Goal: Transaction & Acquisition: Purchase product/service

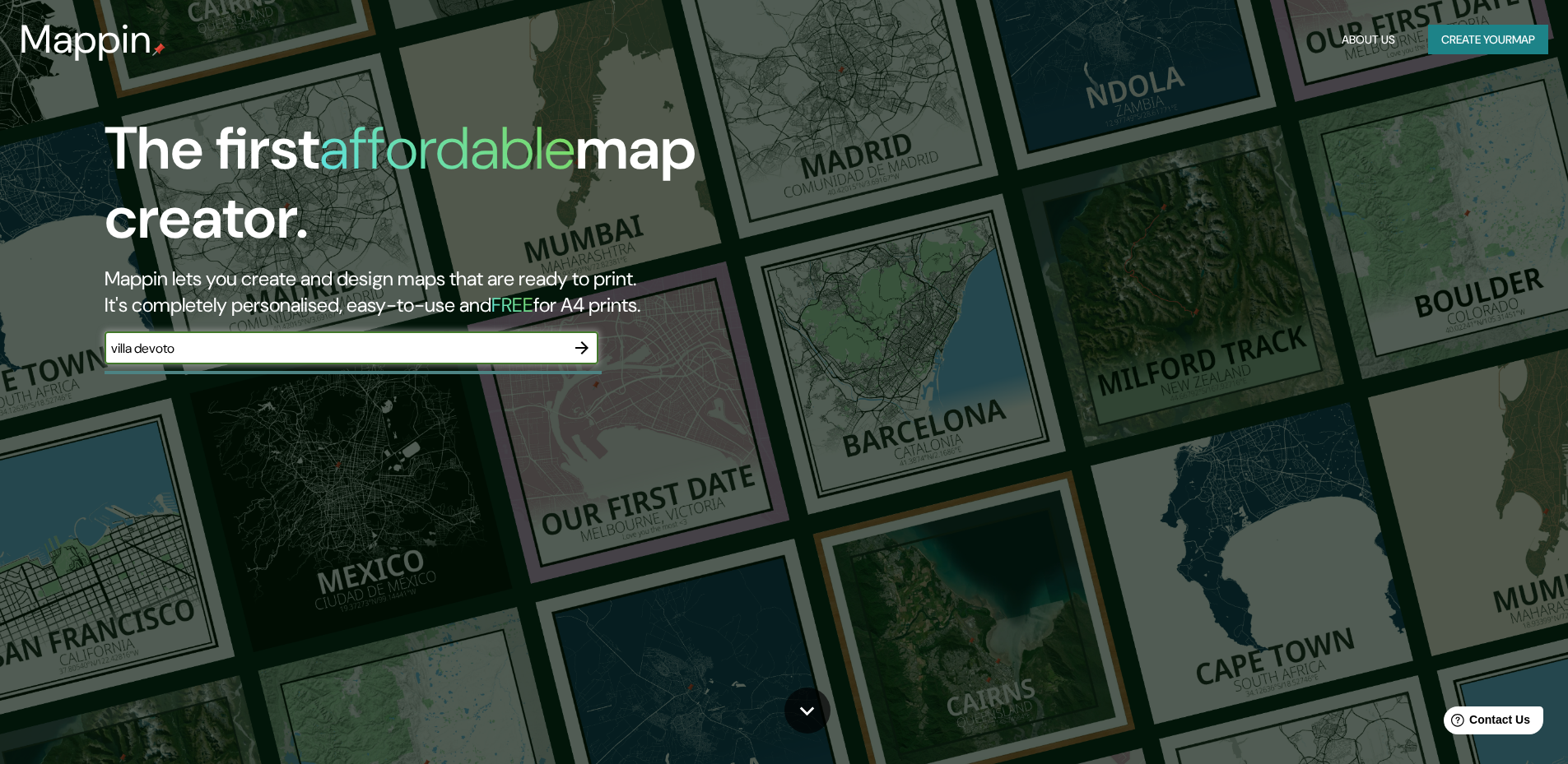
type input "villa devoto"
click at [579, 355] on icon "button" at bounding box center [582, 348] width 20 height 20
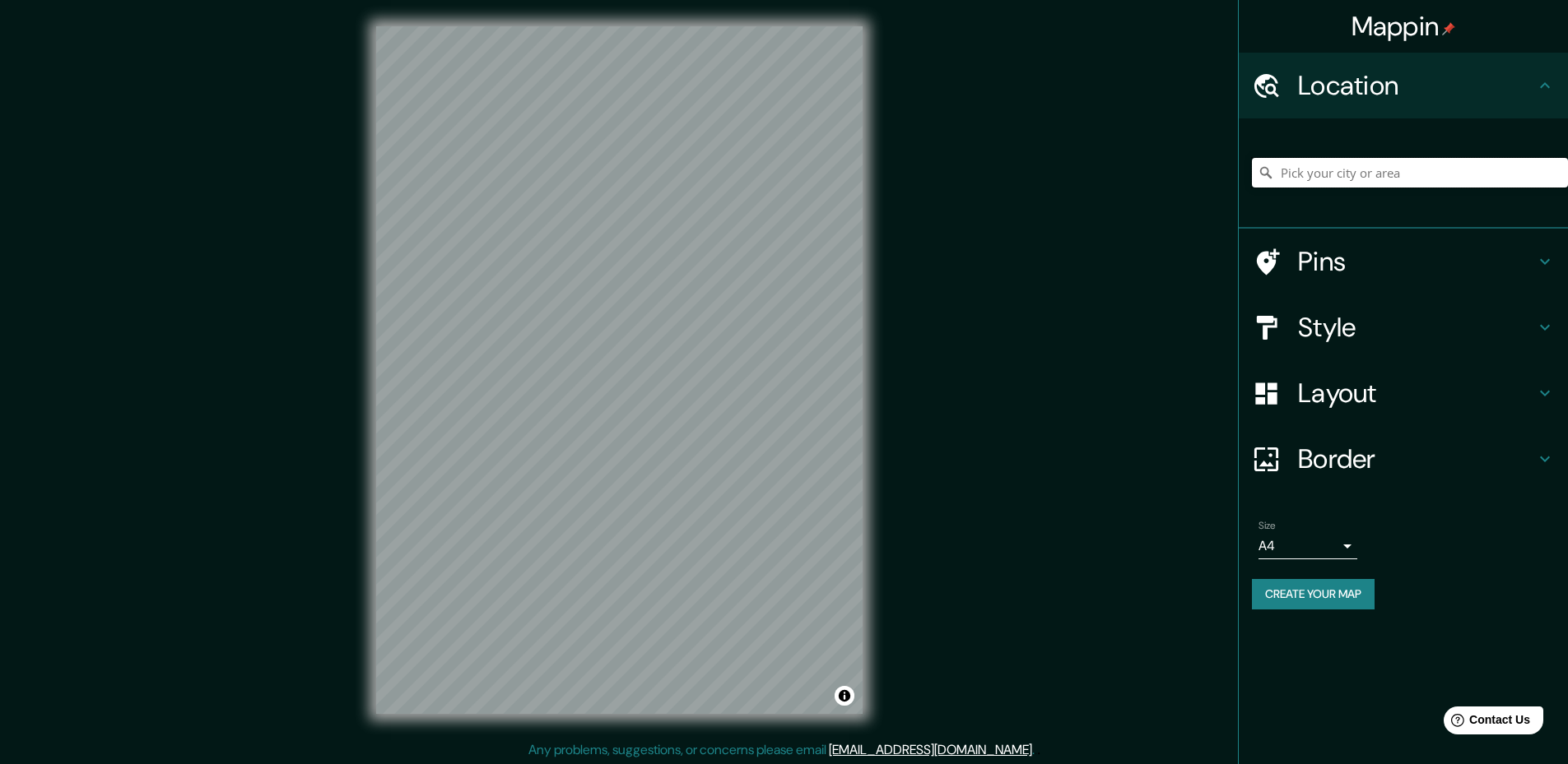
click at [1348, 170] on input "Pick your city or area" at bounding box center [1410, 173] width 316 height 30
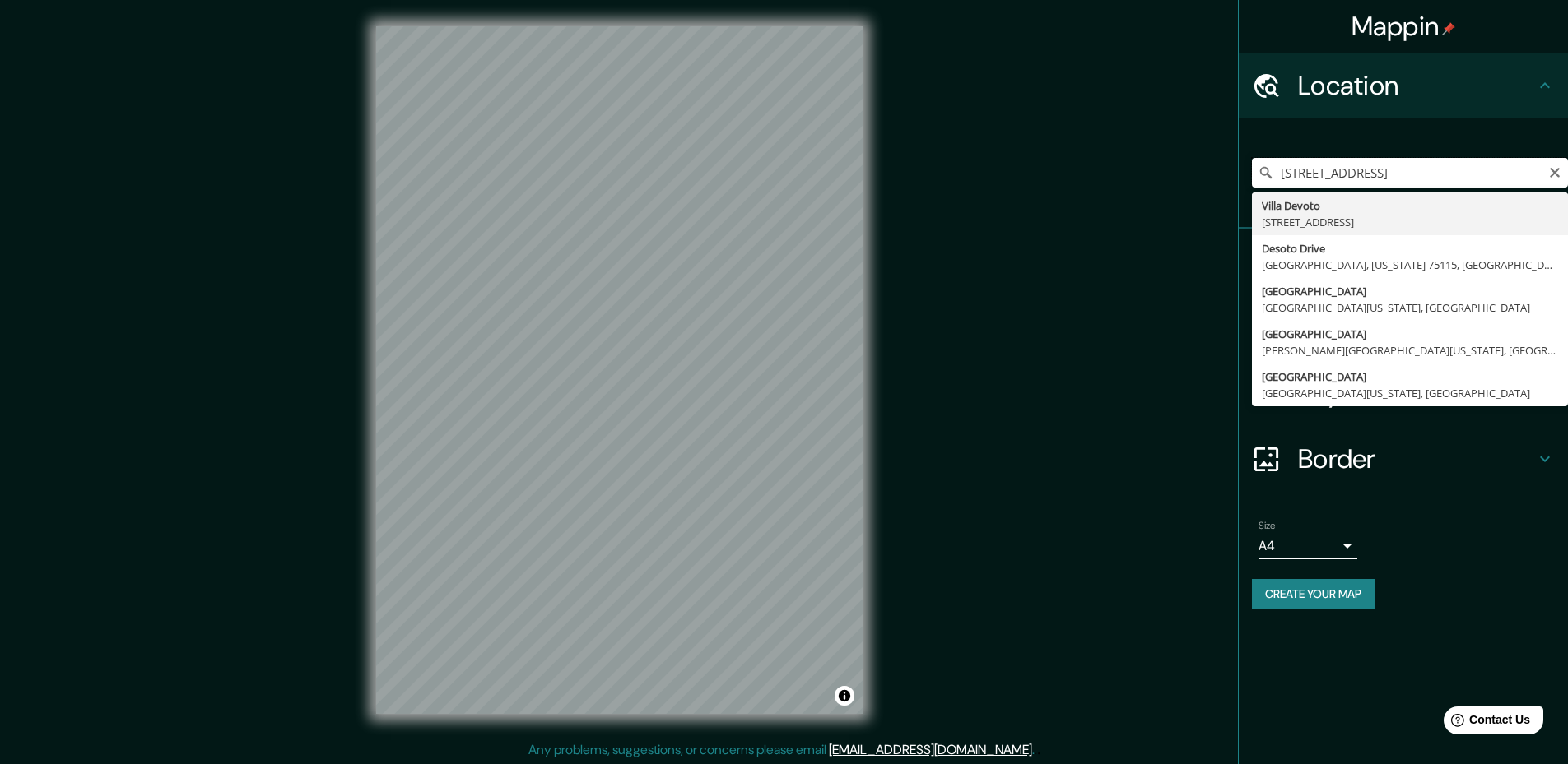
type input "[STREET_ADDRESS]"
click at [1235, 247] on div "Mappin Location [GEOGRAPHIC_DATA], [GEOGRAPHIC_DATA] [GEOGRAPHIC_DATA] C1419, […" at bounding box center [784, 383] width 1568 height 766
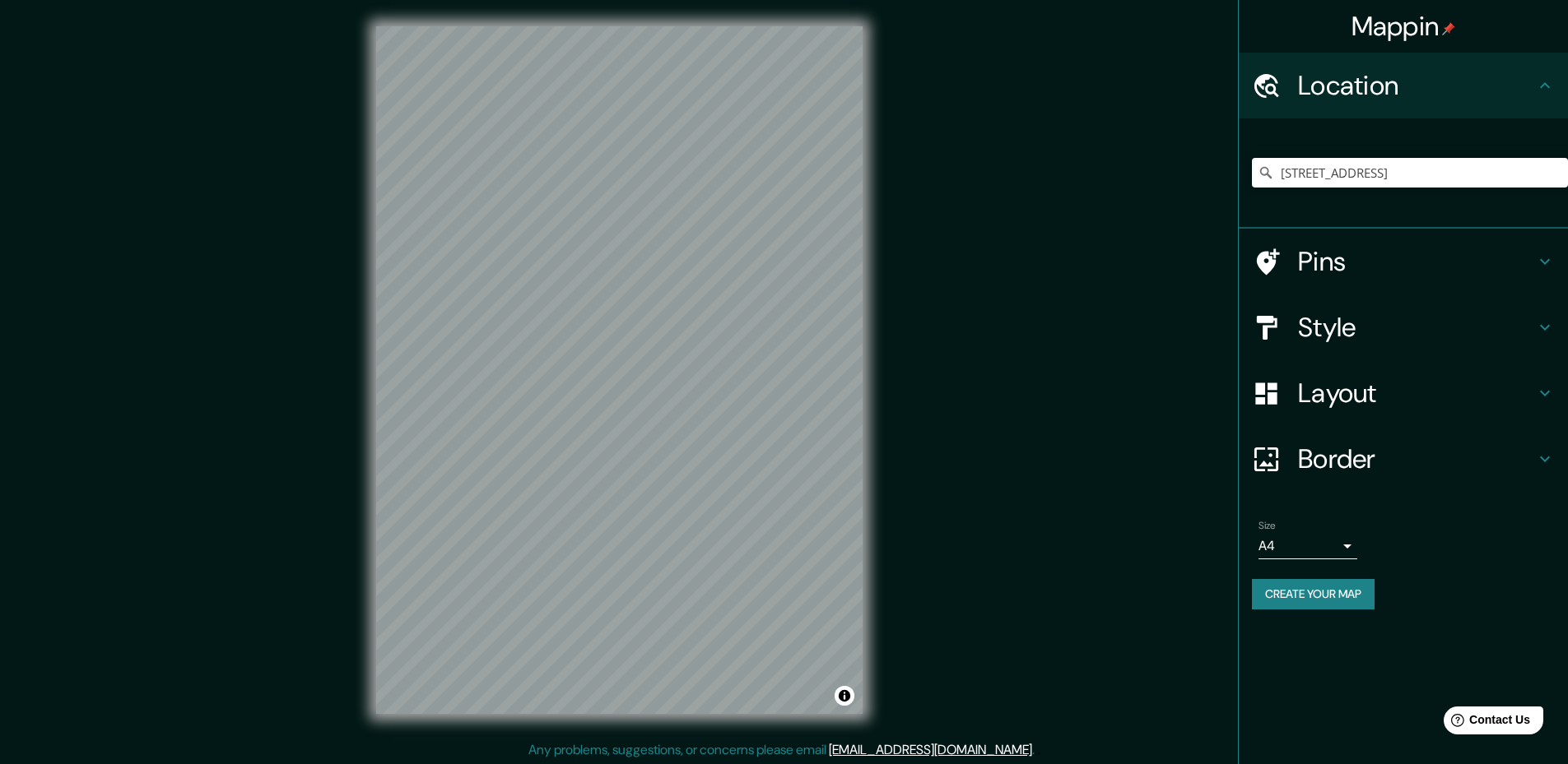
click at [1407, 398] on h4 "Layout" at bounding box center [1416, 392] width 237 height 32
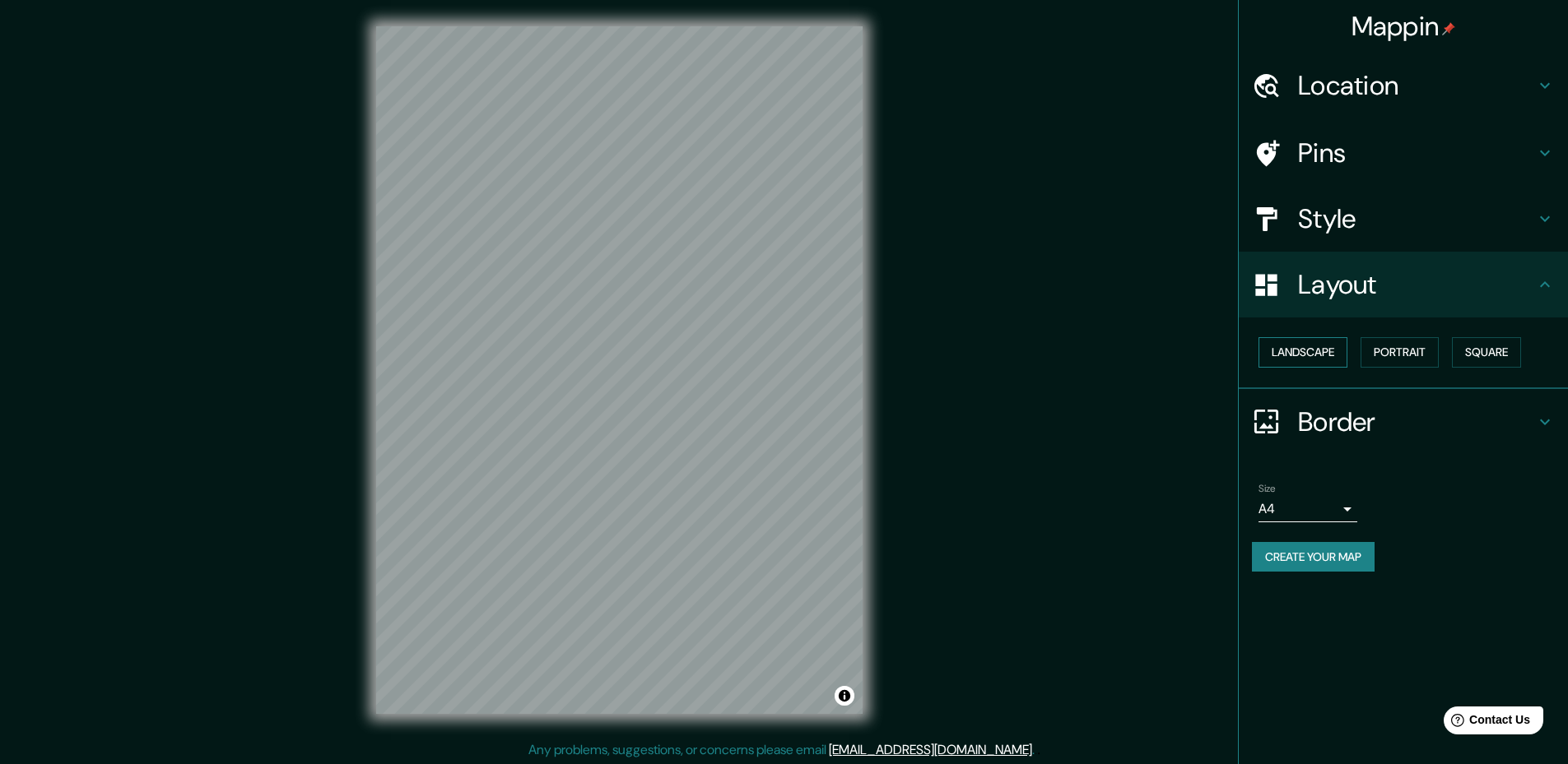
click at [1340, 355] on button "Landscape" at bounding box center [1303, 352] width 89 height 31
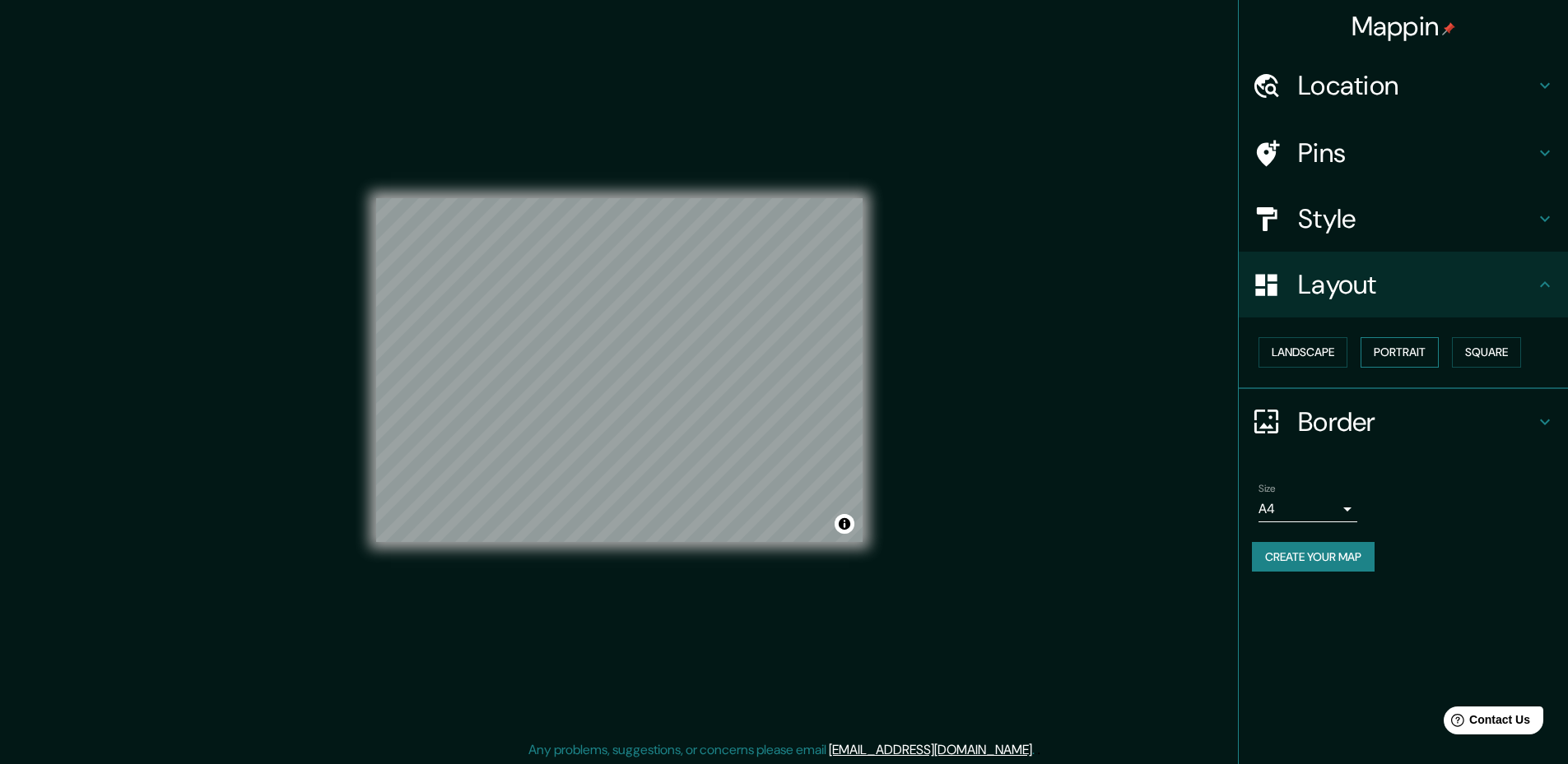
click at [1403, 355] on button "Portrait" at bounding box center [1400, 352] width 78 height 31
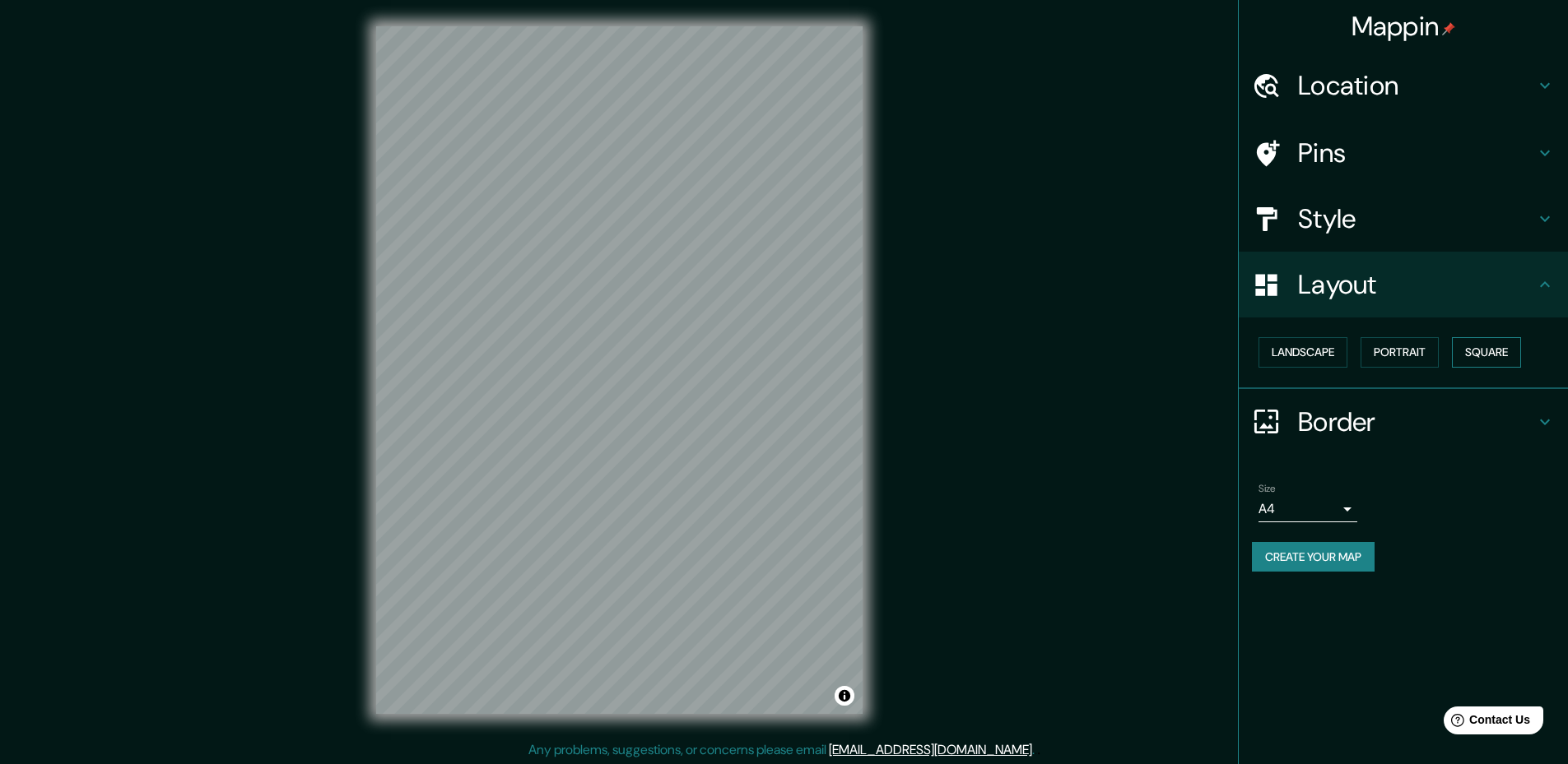
click at [1466, 355] on button "Square" at bounding box center [1486, 352] width 69 height 31
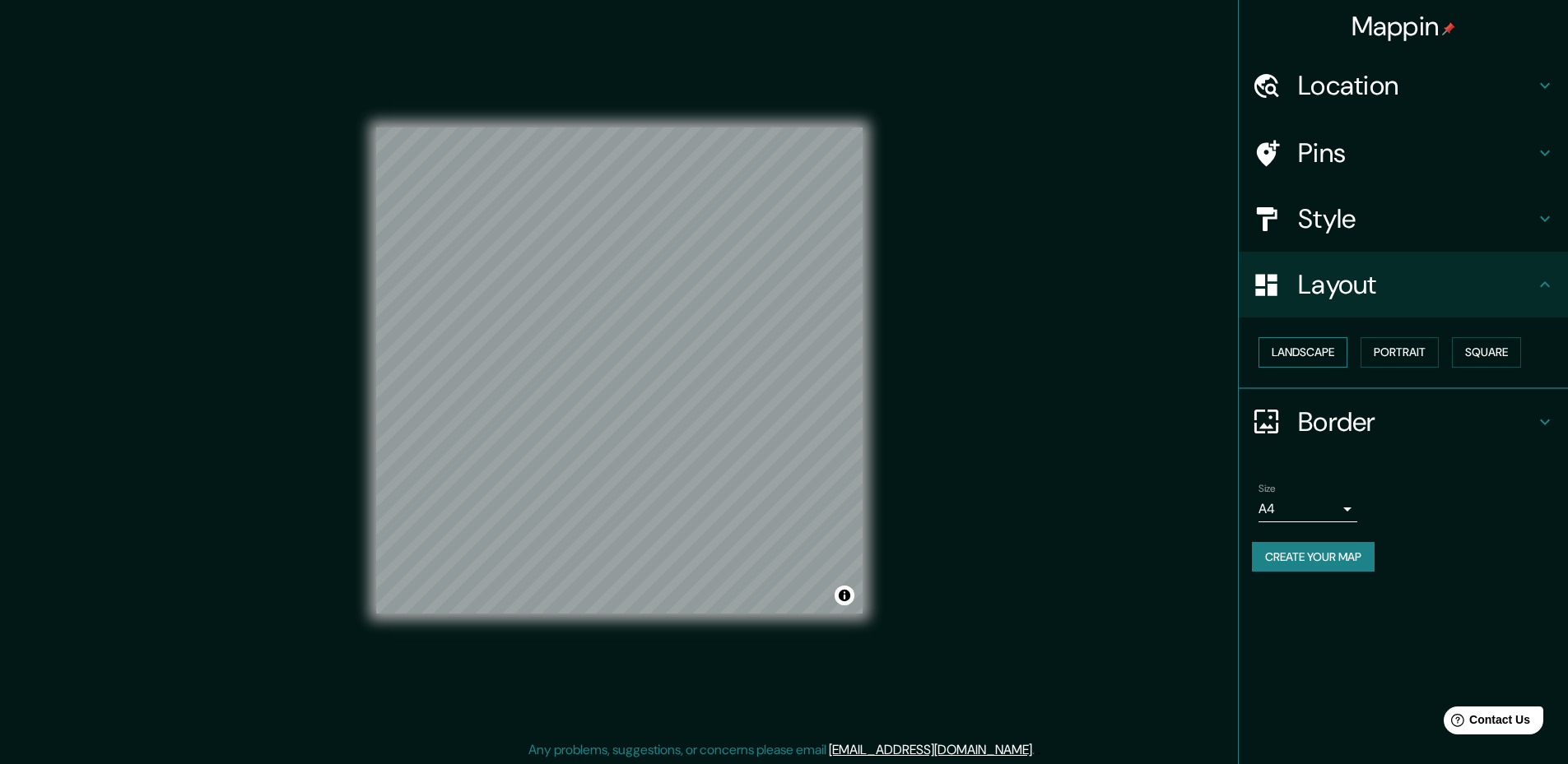
click at [1329, 356] on button "Landscape" at bounding box center [1303, 352] width 89 height 31
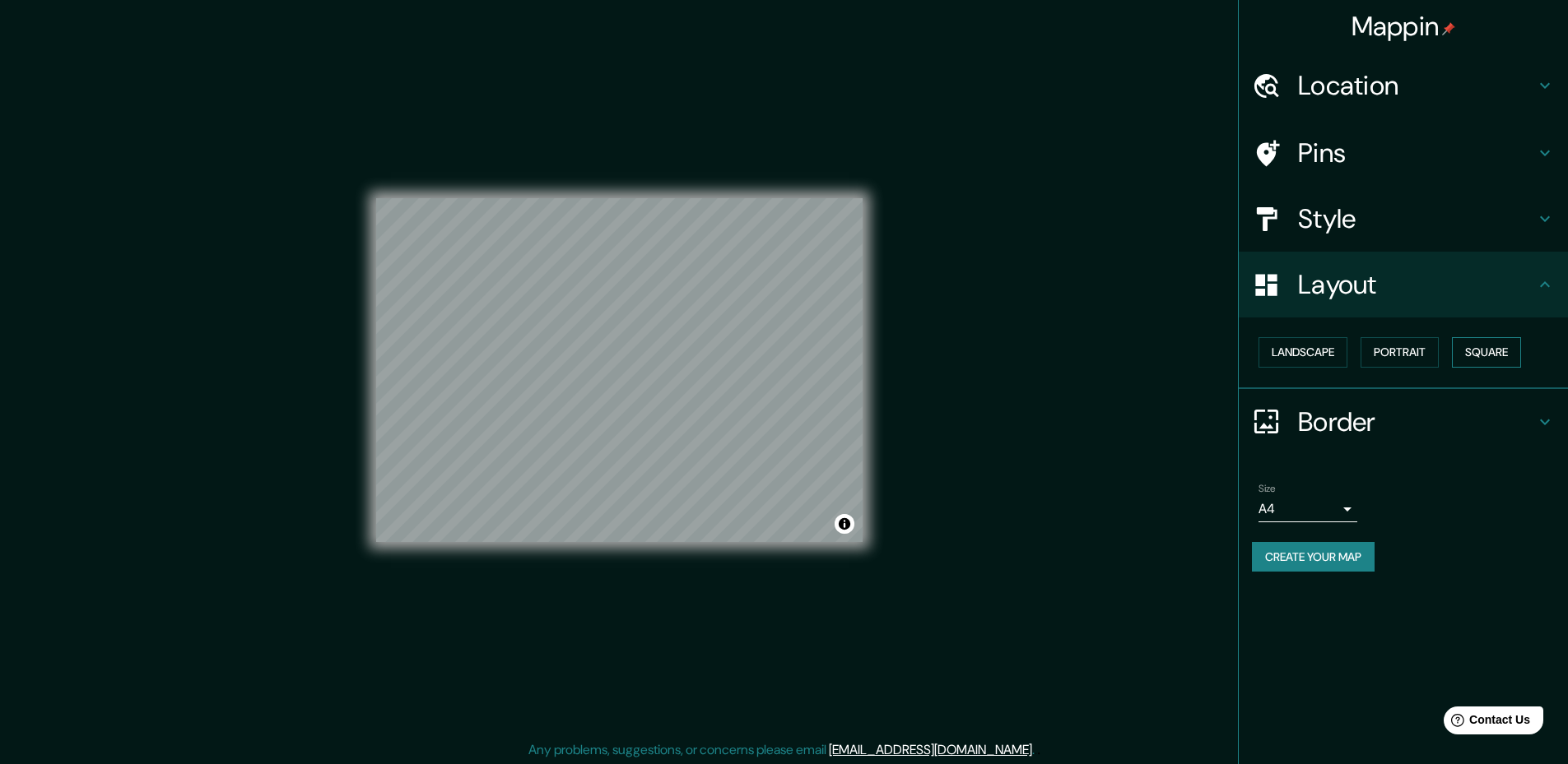
click at [1464, 355] on button "Square" at bounding box center [1486, 352] width 69 height 31
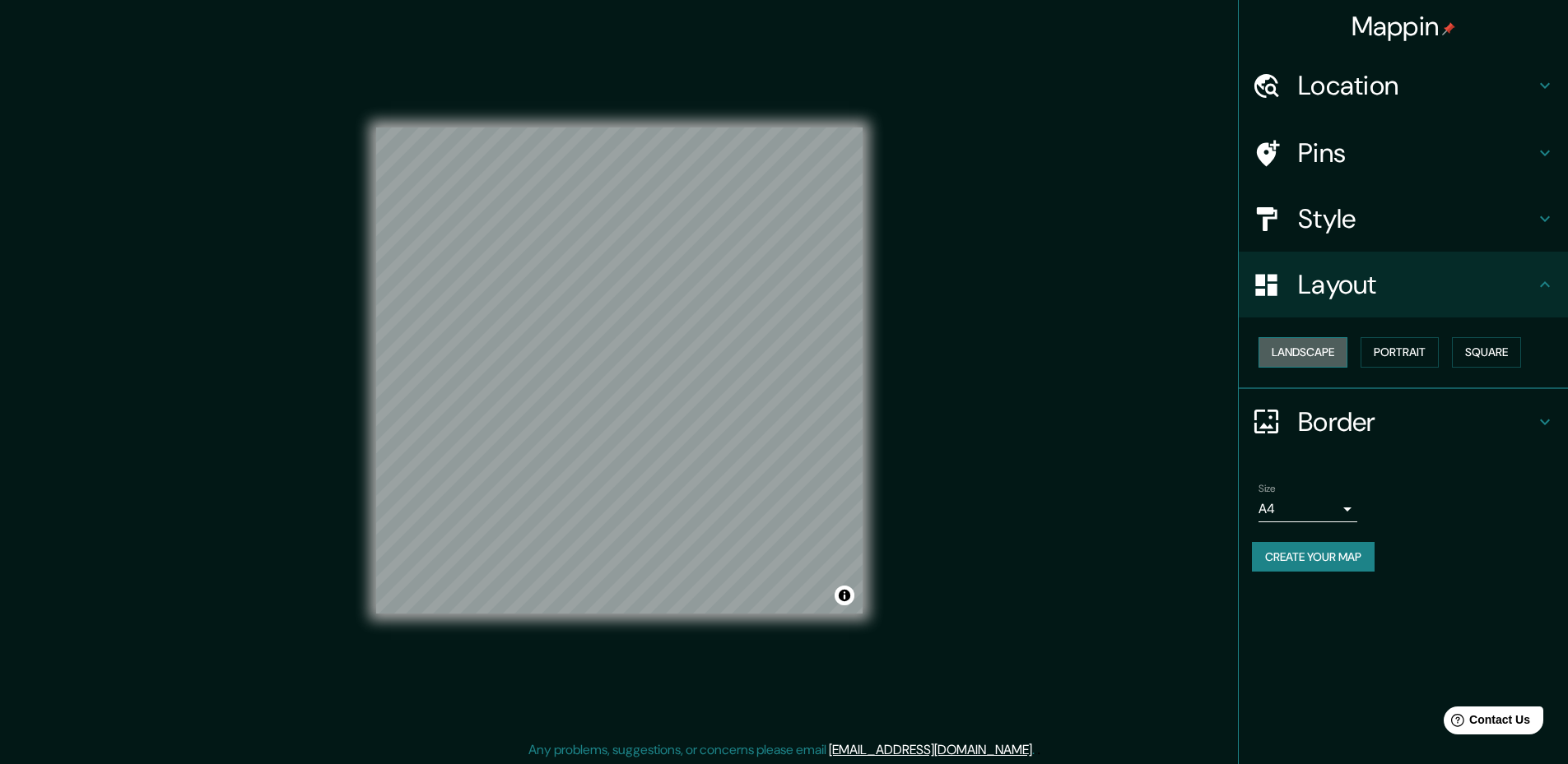
click at [1295, 355] on button "Landscape" at bounding box center [1303, 352] width 89 height 31
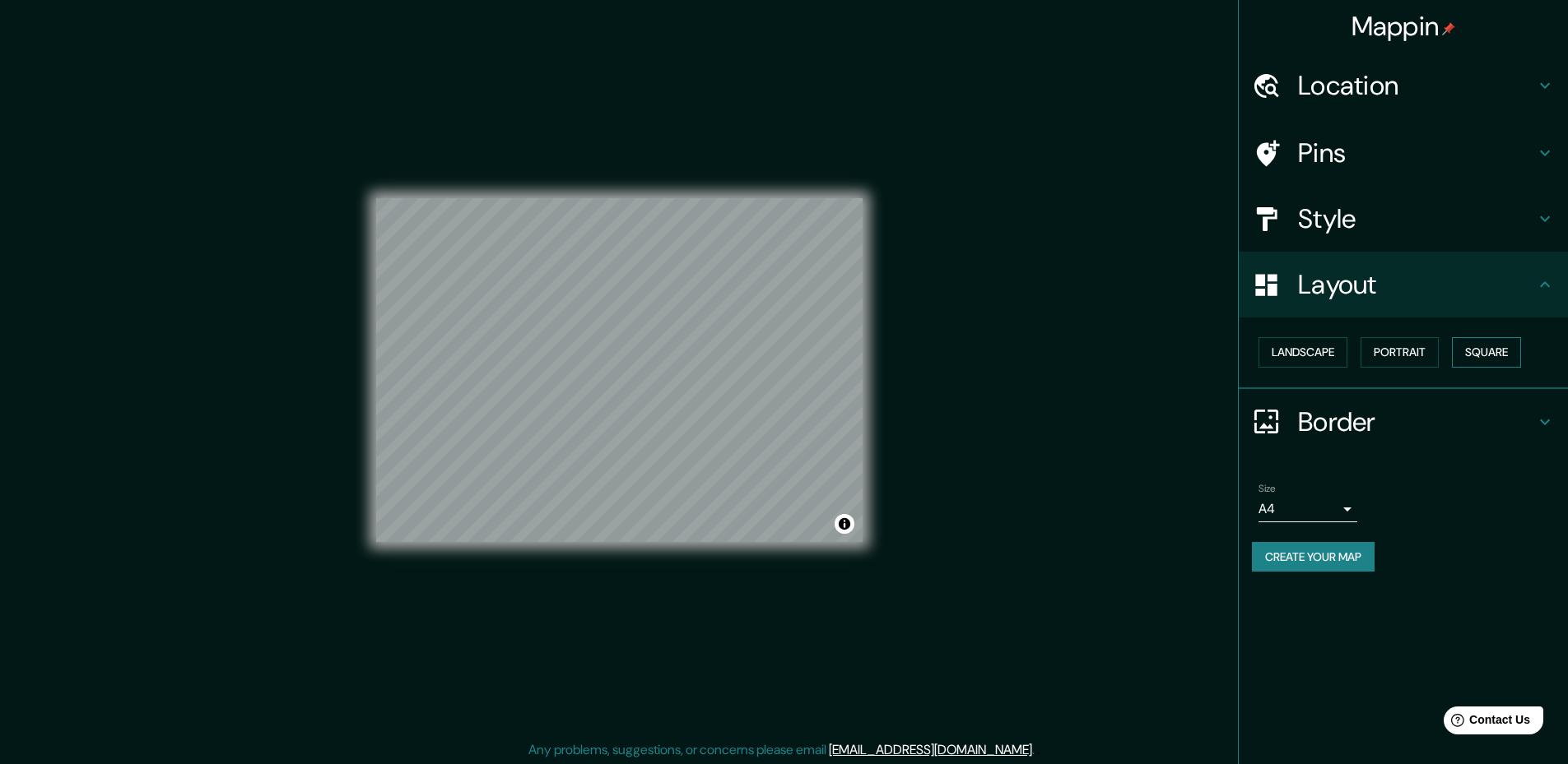
click at [1469, 355] on button "Square" at bounding box center [1486, 352] width 69 height 31
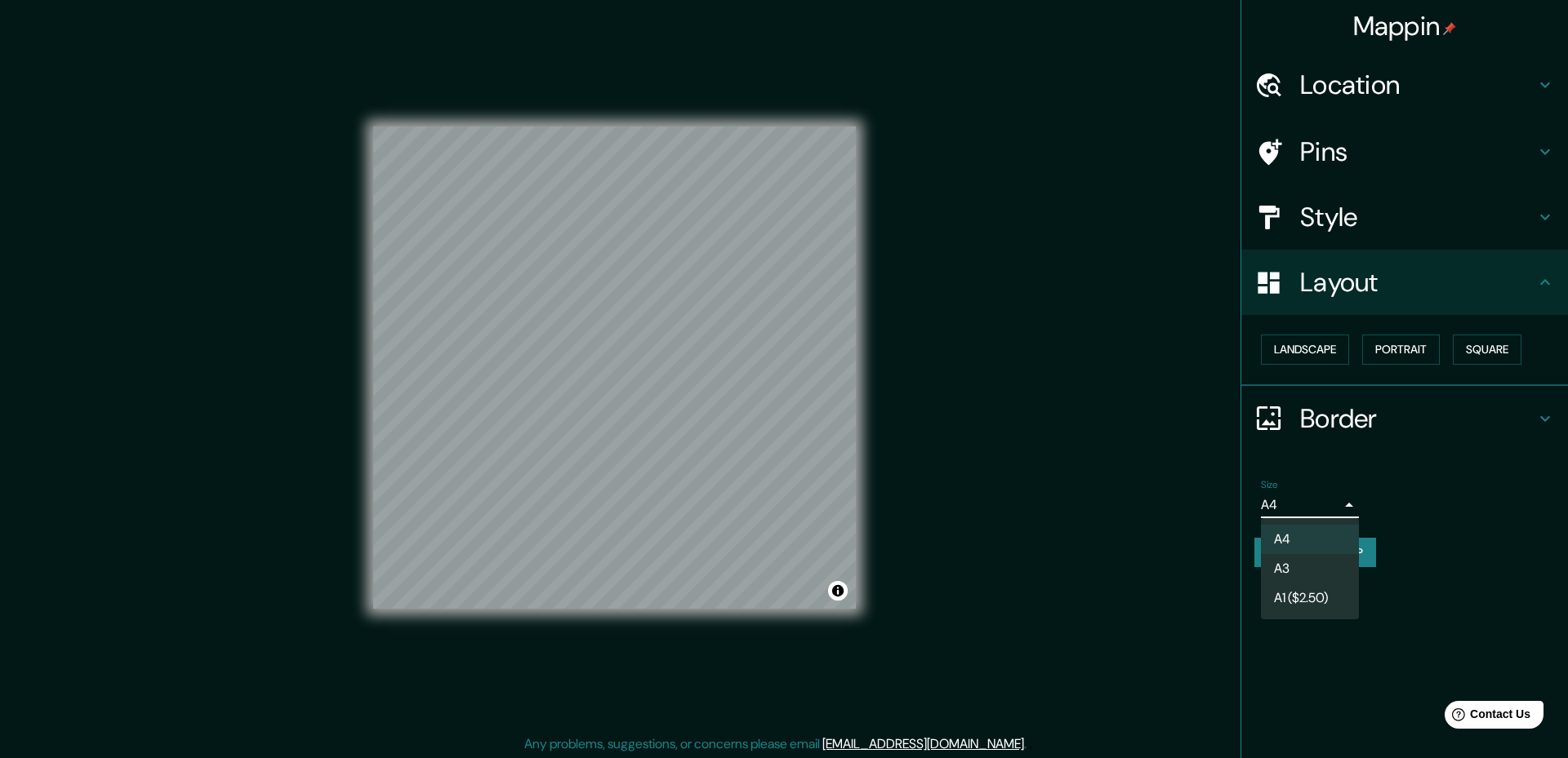
click at [1294, 499] on body "Mappin Location [GEOGRAPHIC_DATA], [GEOGRAPHIC_DATA] [GEOGRAPHIC_DATA] C1419, […" at bounding box center [784, 379] width 1568 height 758
click at [1296, 560] on li "A3" at bounding box center [1309, 569] width 98 height 30
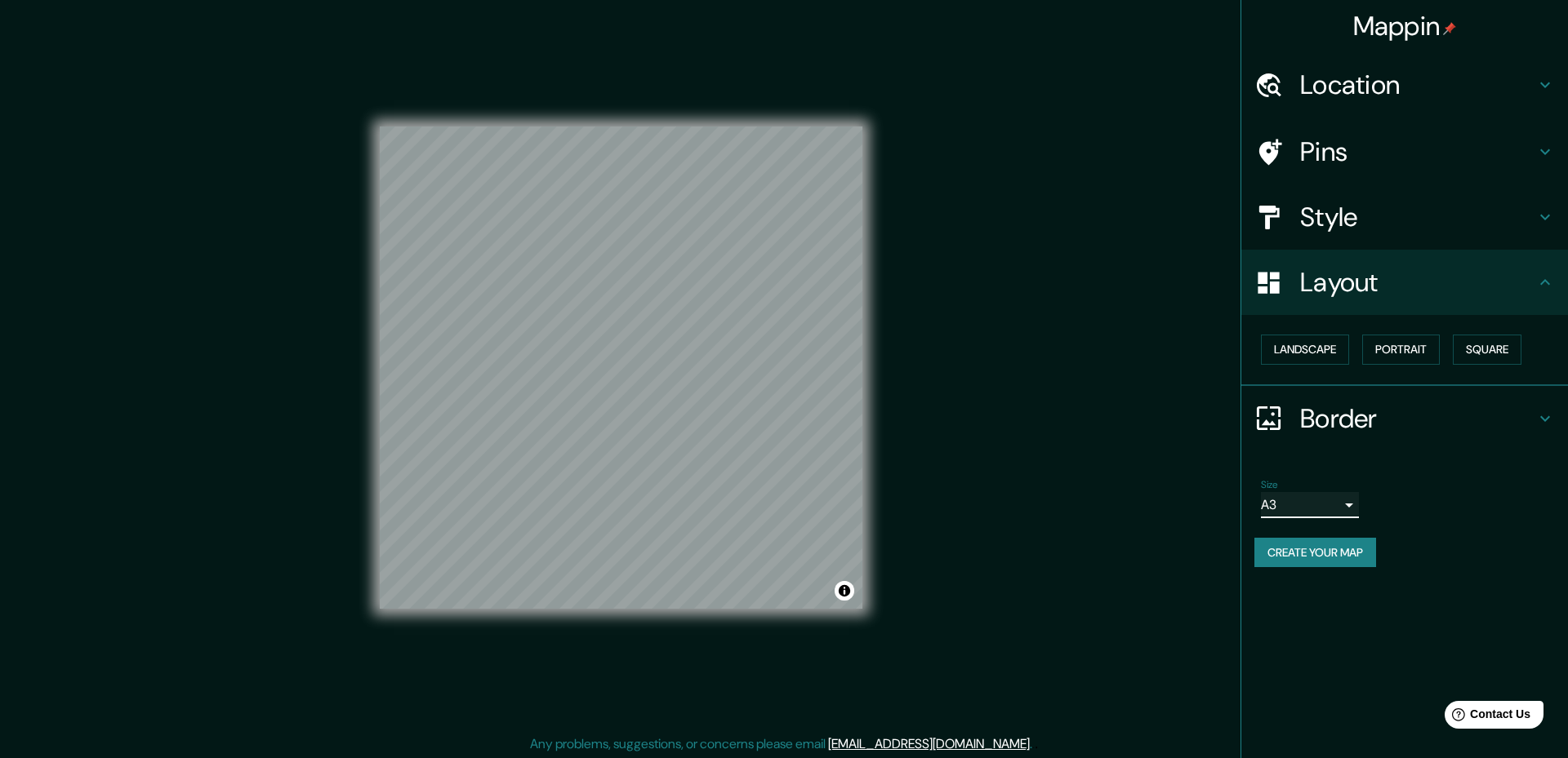
type input "a4"
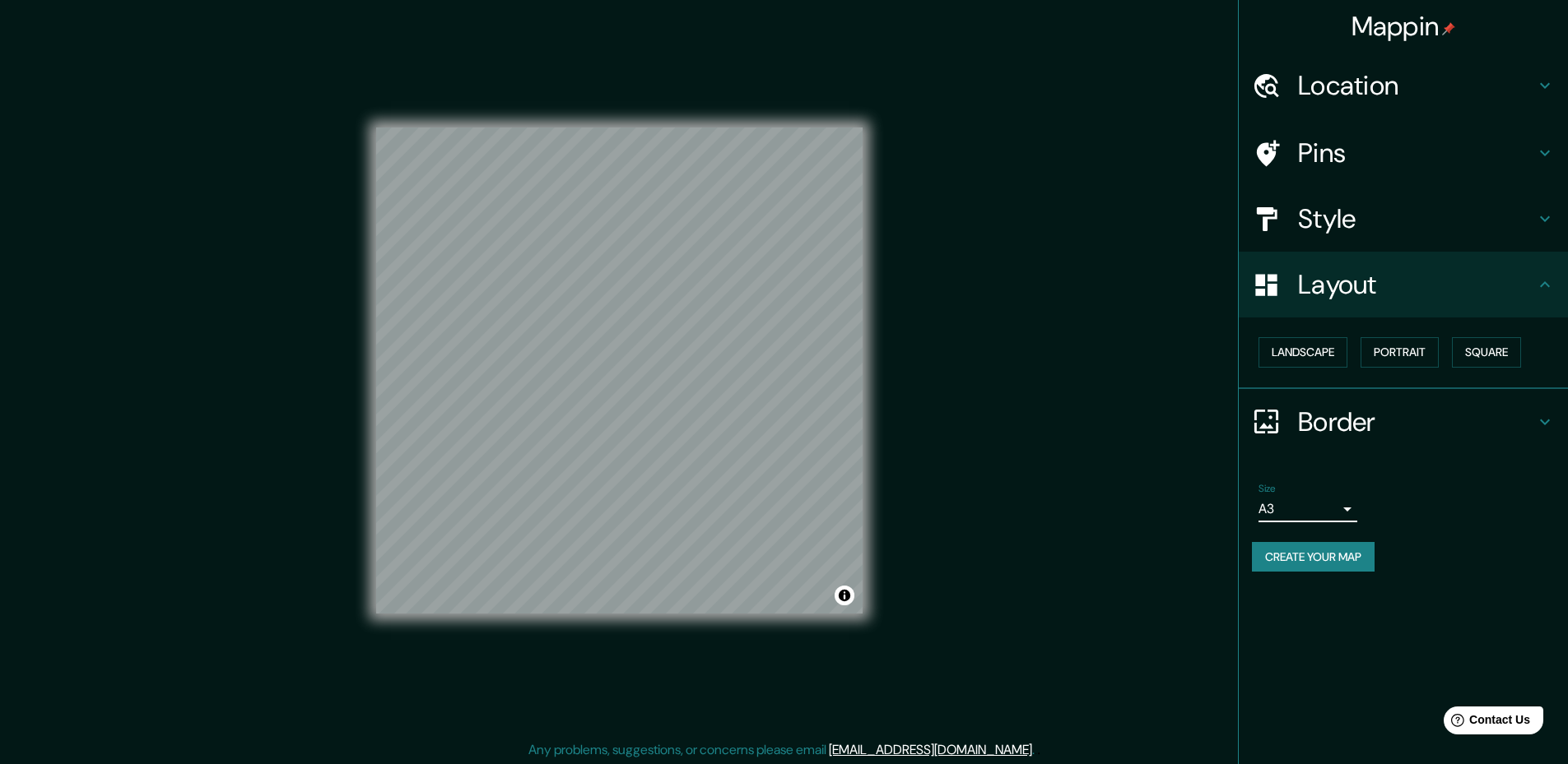
click at [1374, 250] on div "Style" at bounding box center [1403, 218] width 329 height 66
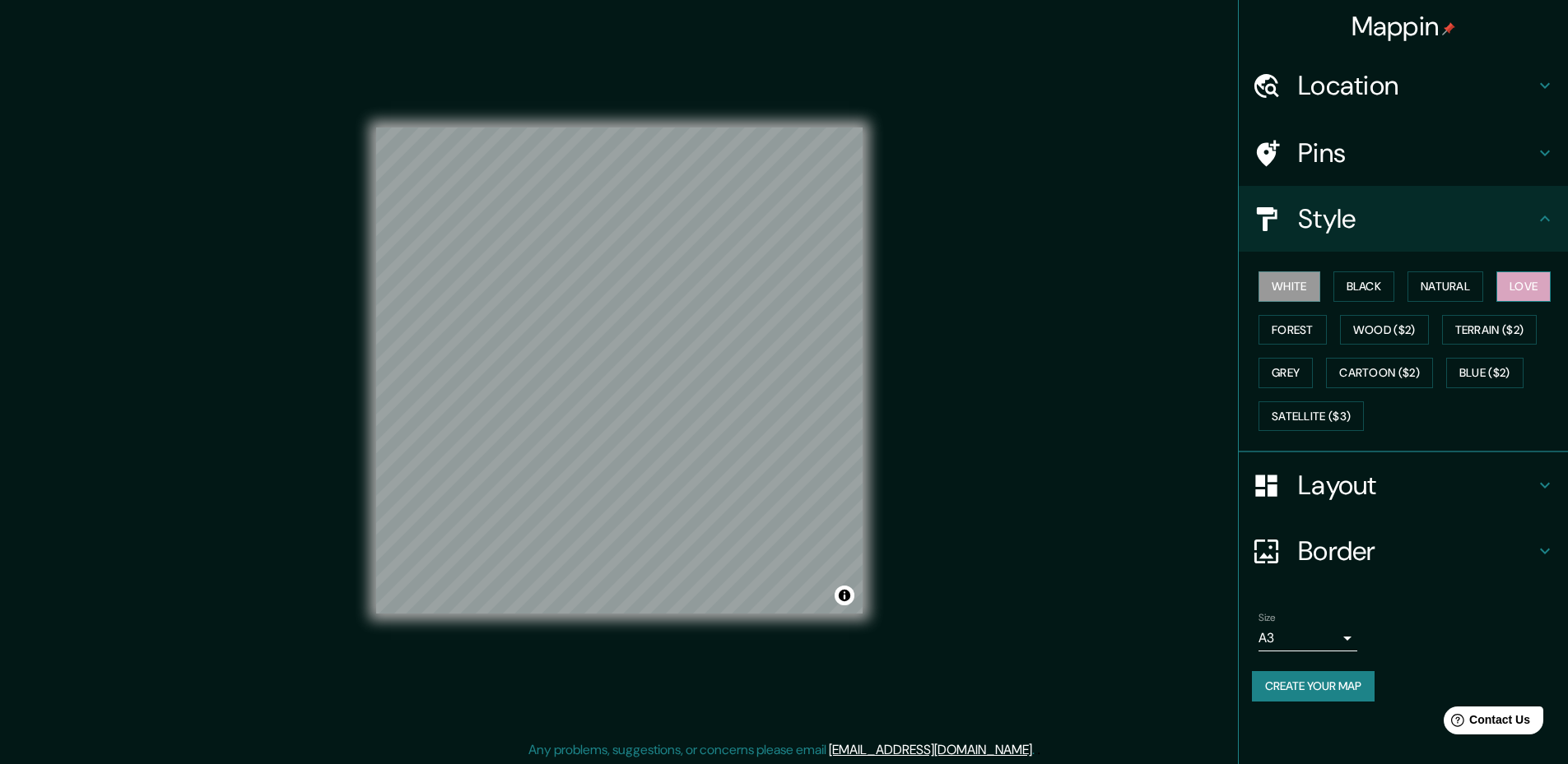
click at [1527, 278] on button "Love" at bounding box center [1523, 287] width 54 height 31
click at [1325, 283] on div "White Black Natural Love Forest Wood ($2) Terrain ($2) Grey Cartoon ($2) Blue (…" at bounding box center [1410, 351] width 316 height 172
click at [1290, 288] on button "White" at bounding box center [1290, 287] width 62 height 31
click at [1369, 287] on button "Black" at bounding box center [1364, 287] width 62 height 31
click at [1440, 282] on button "Natural" at bounding box center [1445, 287] width 76 height 31
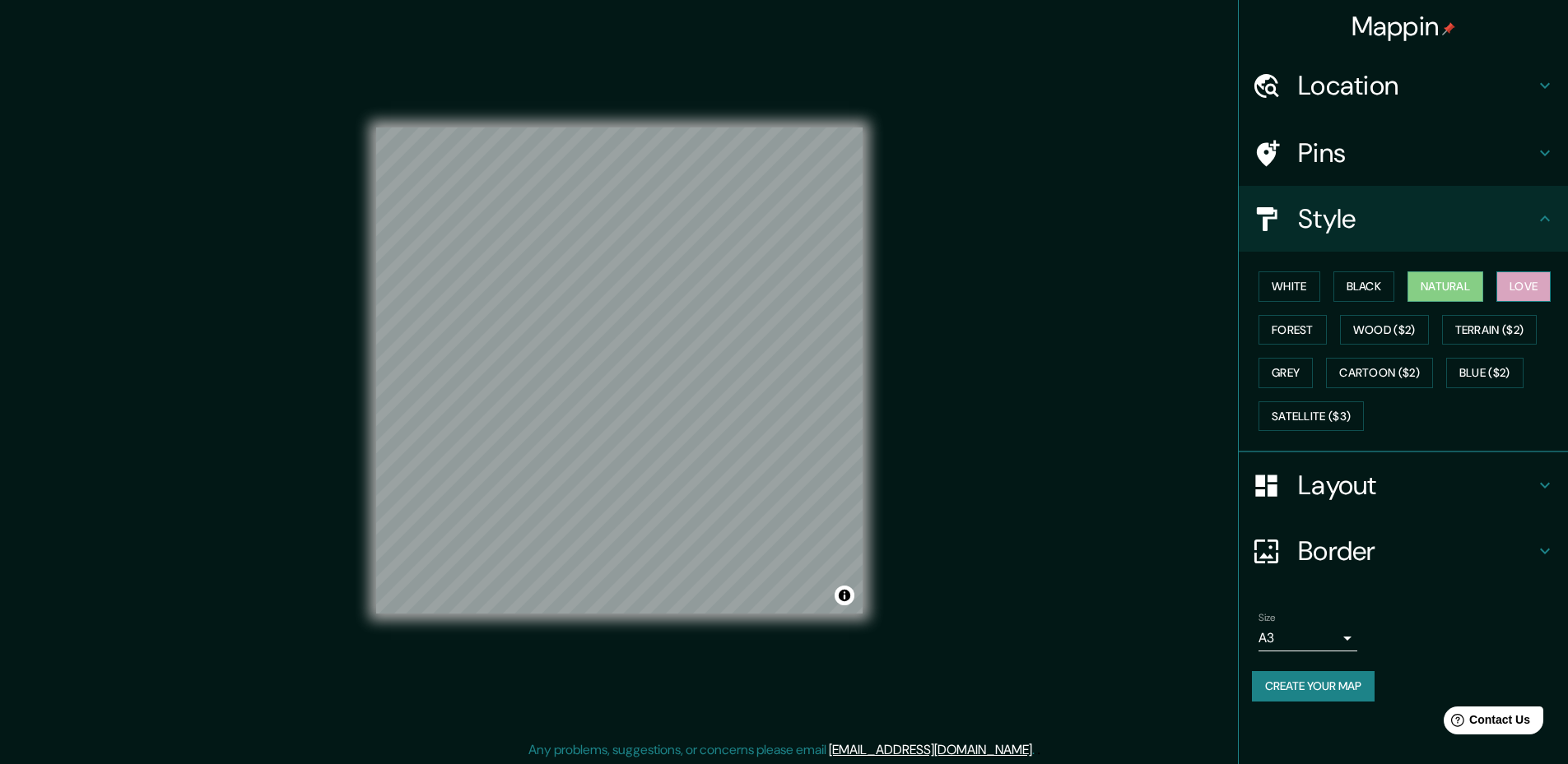
click at [1505, 284] on button "Love" at bounding box center [1523, 287] width 54 height 31
click at [1274, 333] on button "Forest" at bounding box center [1293, 330] width 68 height 31
click at [1479, 339] on button "Terrain ($2)" at bounding box center [1490, 330] width 96 height 31
click at [1299, 366] on button "Grey" at bounding box center [1285, 372] width 54 height 31
click at [1325, 411] on button "Satellite ($3)" at bounding box center [1311, 417] width 105 height 31
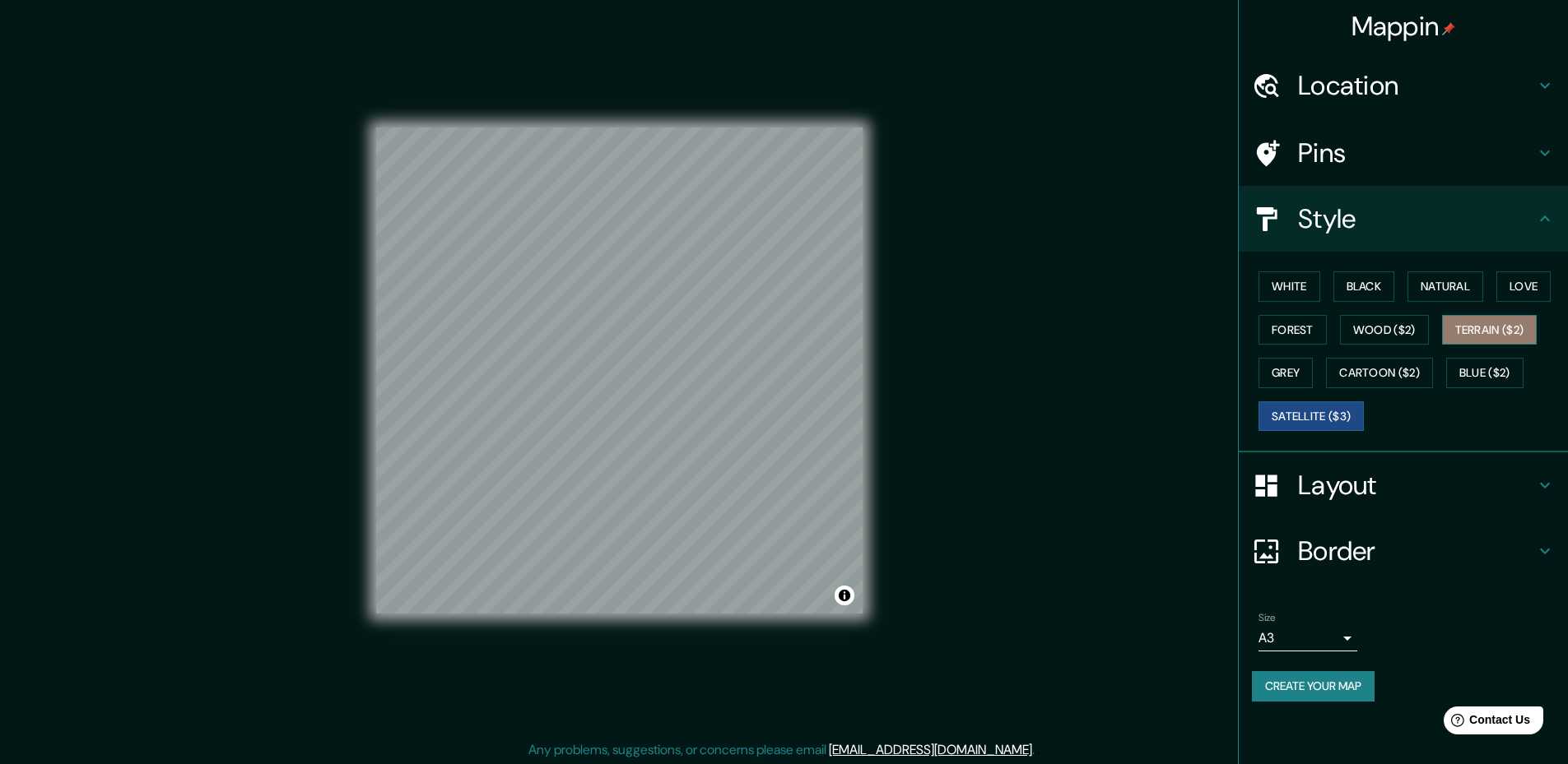
click at [1508, 332] on button "Terrain ($2)" at bounding box center [1490, 330] width 96 height 31
click at [1300, 294] on button "White" at bounding box center [1290, 287] width 62 height 31
click at [1378, 171] on div "Pins" at bounding box center [1403, 152] width 329 height 66
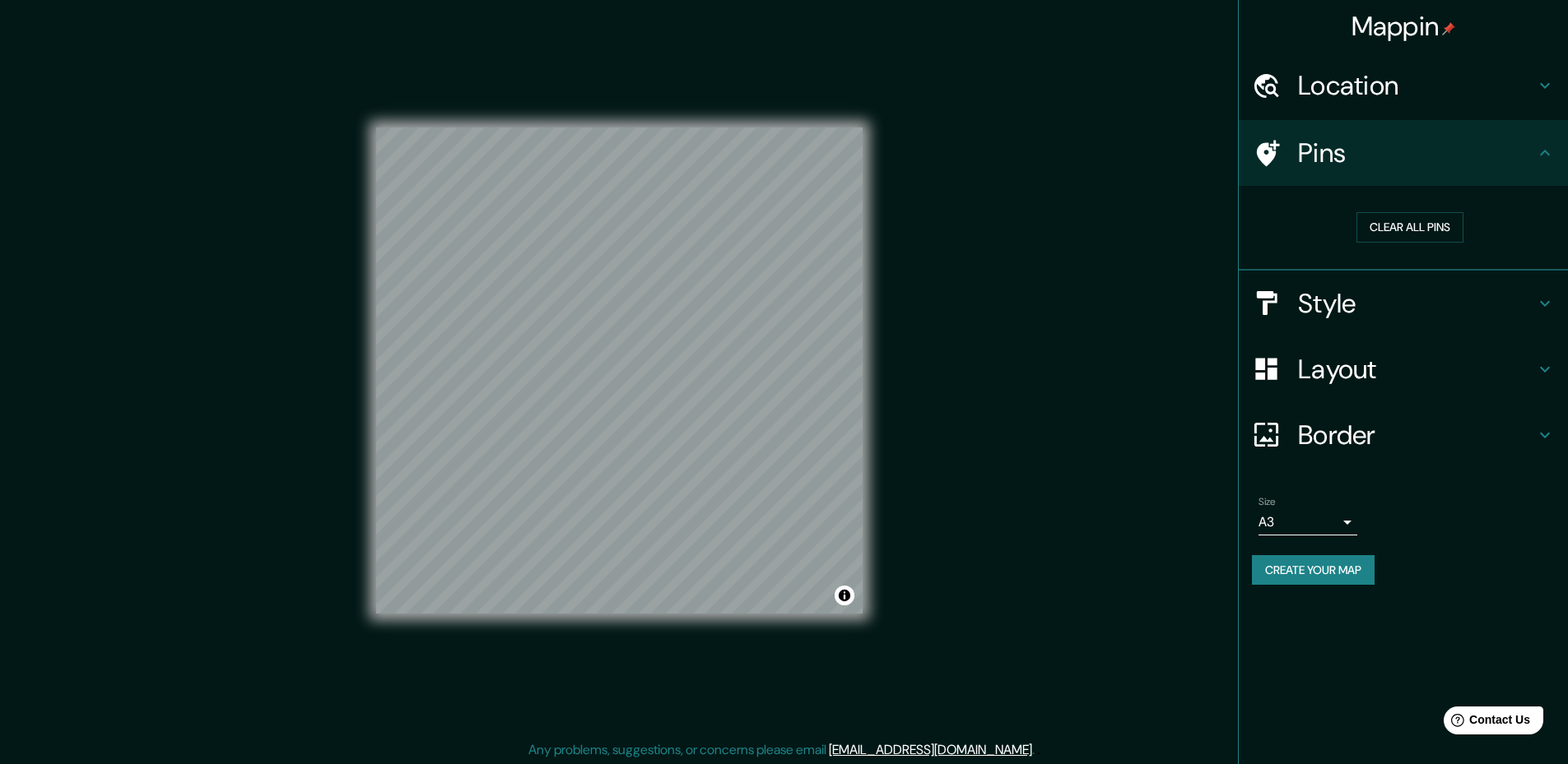
click at [1428, 114] on div "Location" at bounding box center [1403, 85] width 329 height 66
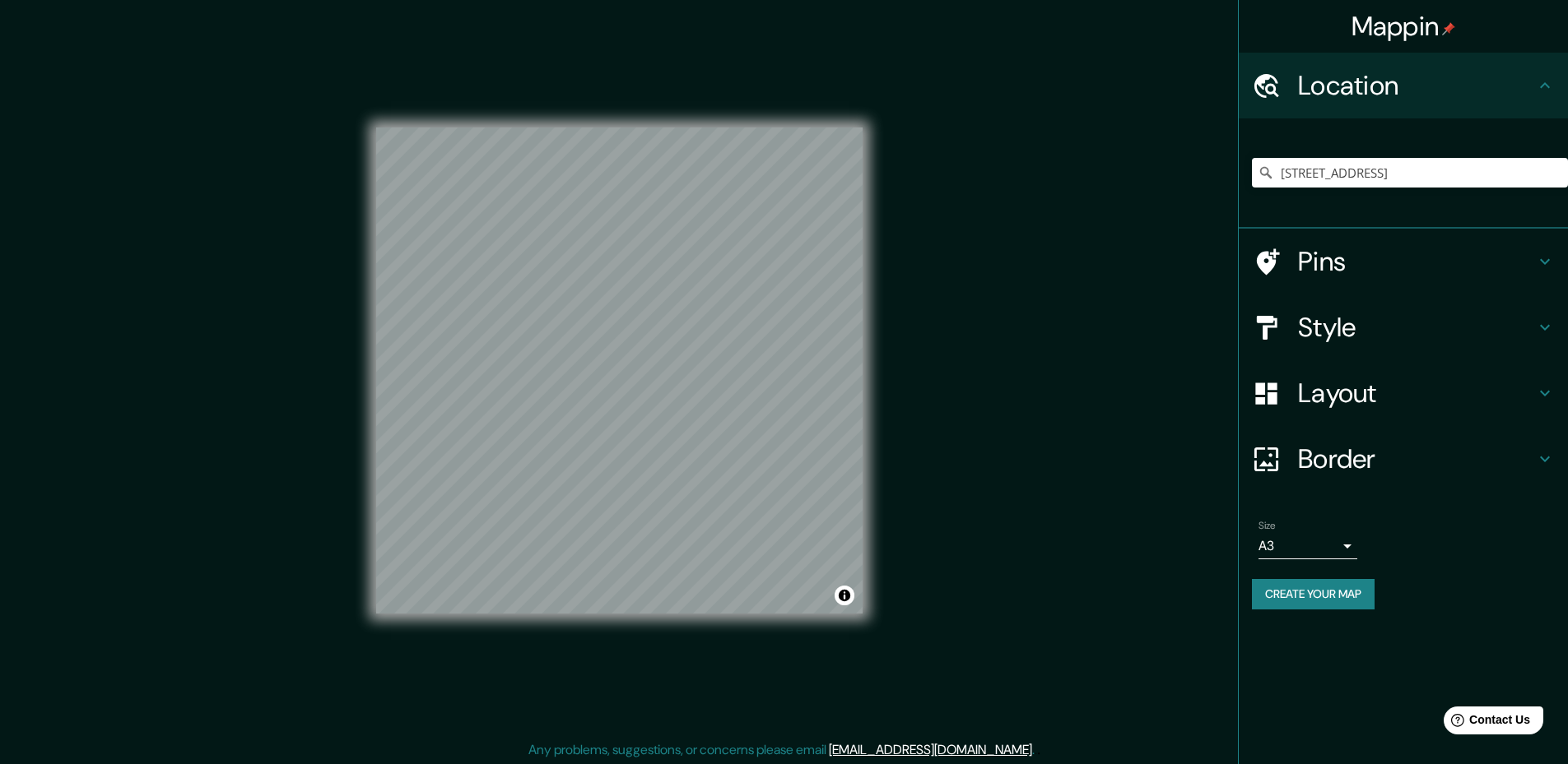
click at [1385, 447] on h4 "Border" at bounding box center [1416, 458] width 237 height 32
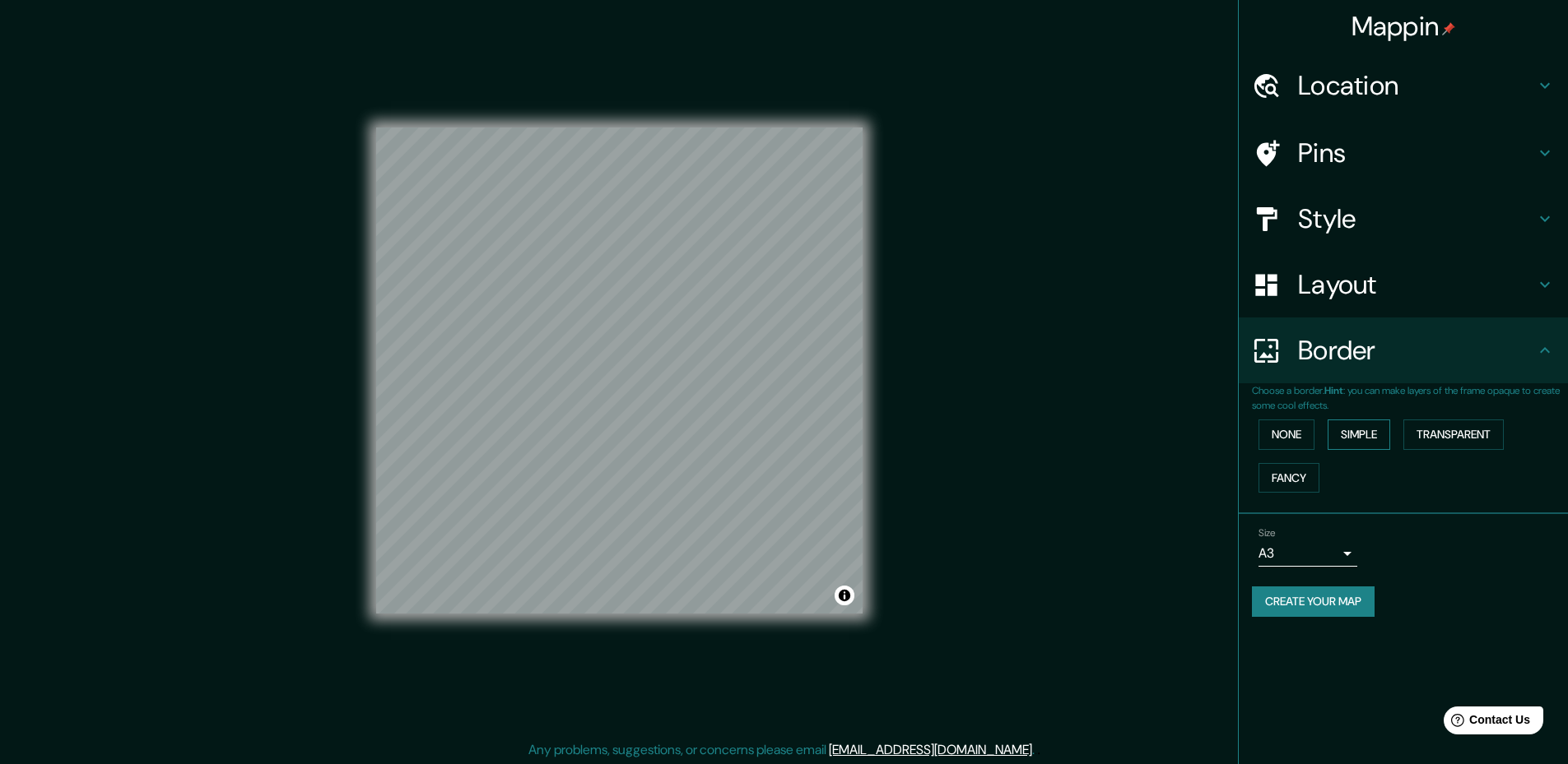
click at [1384, 446] on button "Simple" at bounding box center [1358, 434] width 63 height 31
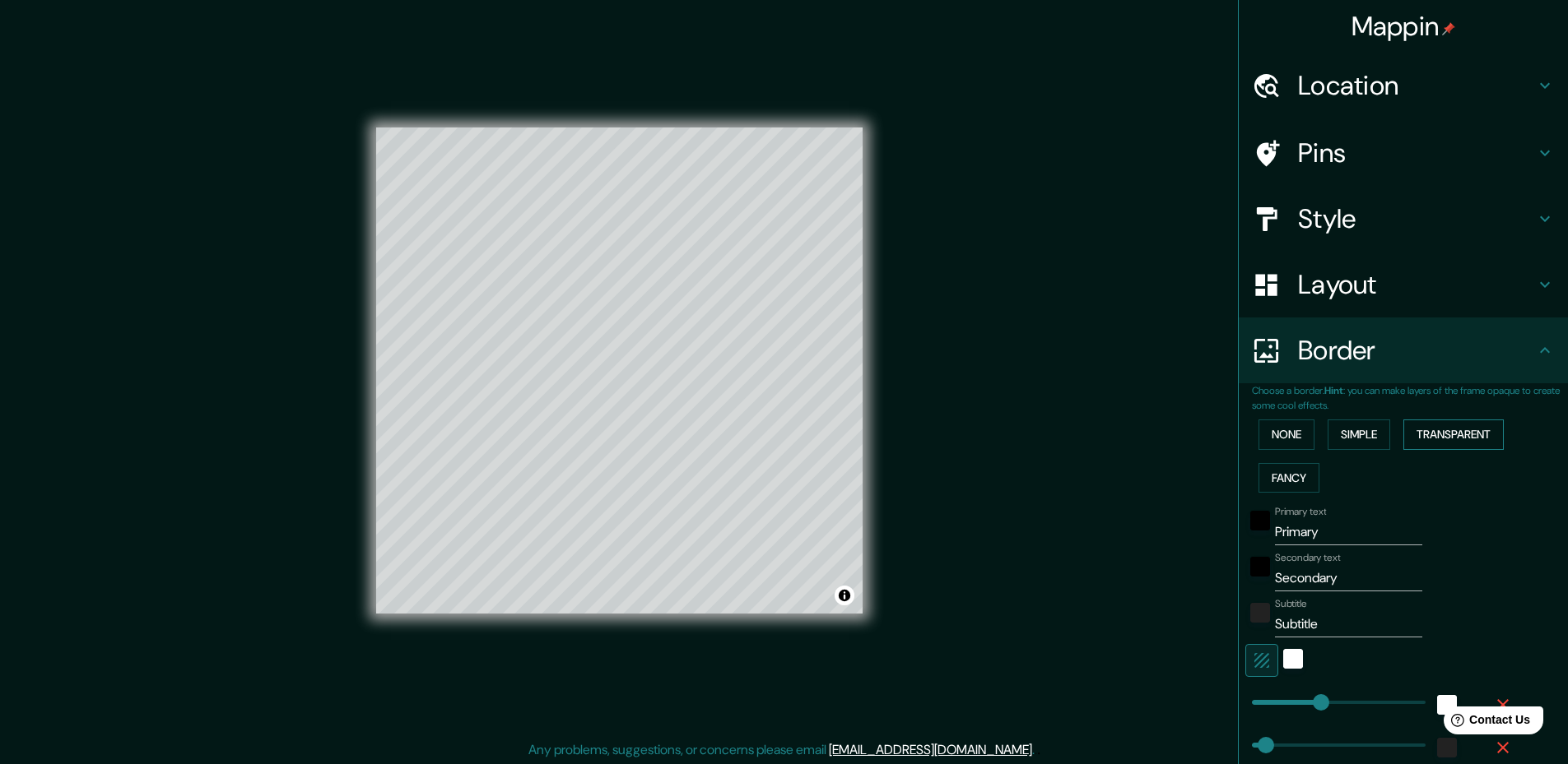
click at [1429, 447] on button "Transparent" at bounding box center [1453, 434] width 100 height 31
click at [1298, 484] on button "Fancy" at bounding box center [1289, 478] width 61 height 31
click at [1289, 442] on button "None" at bounding box center [1286, 434] width 56 height 31
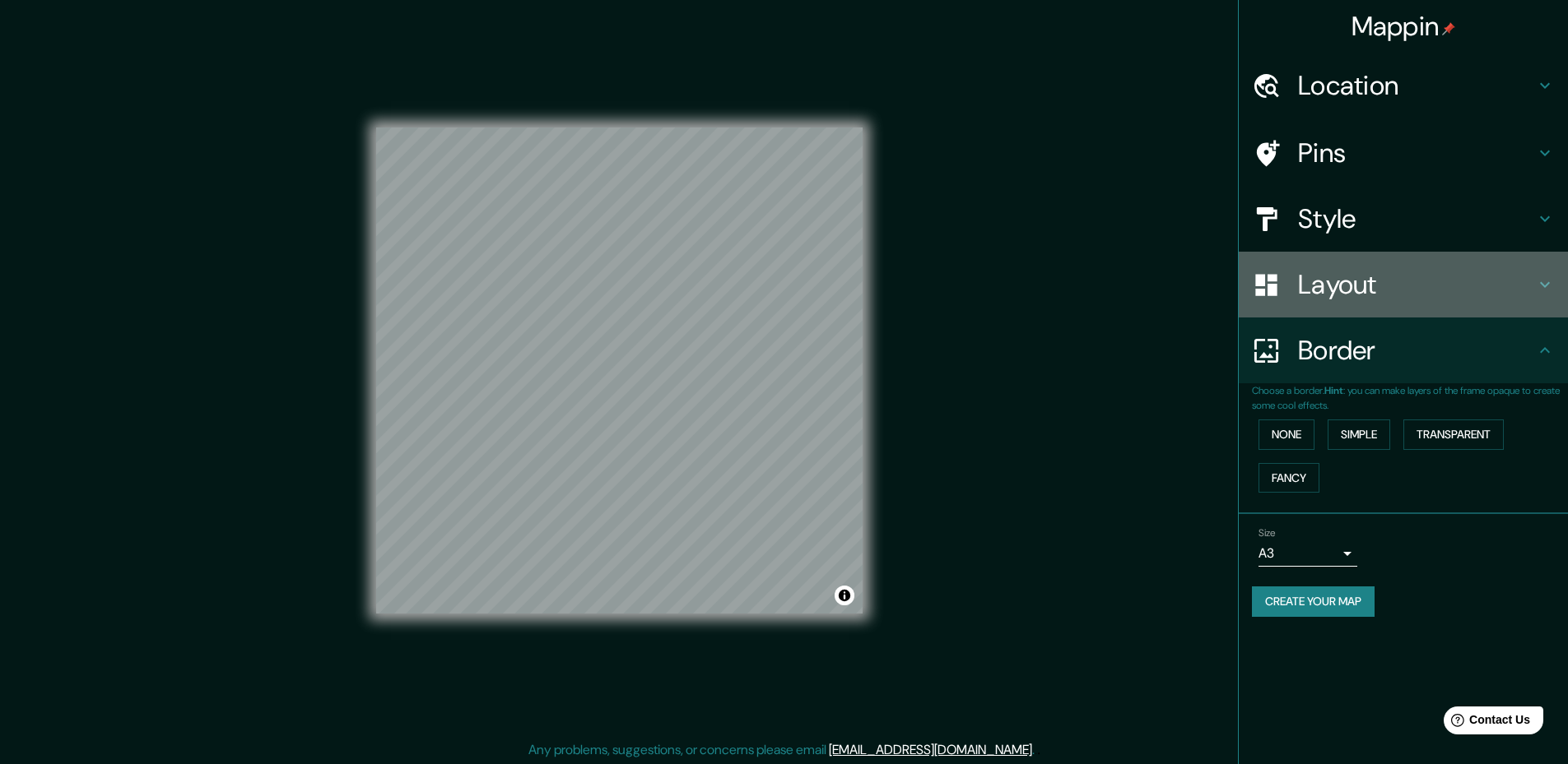
click at [1430, 307] on div "Layout" at bounding box center [1403, 284] width 329 height 66
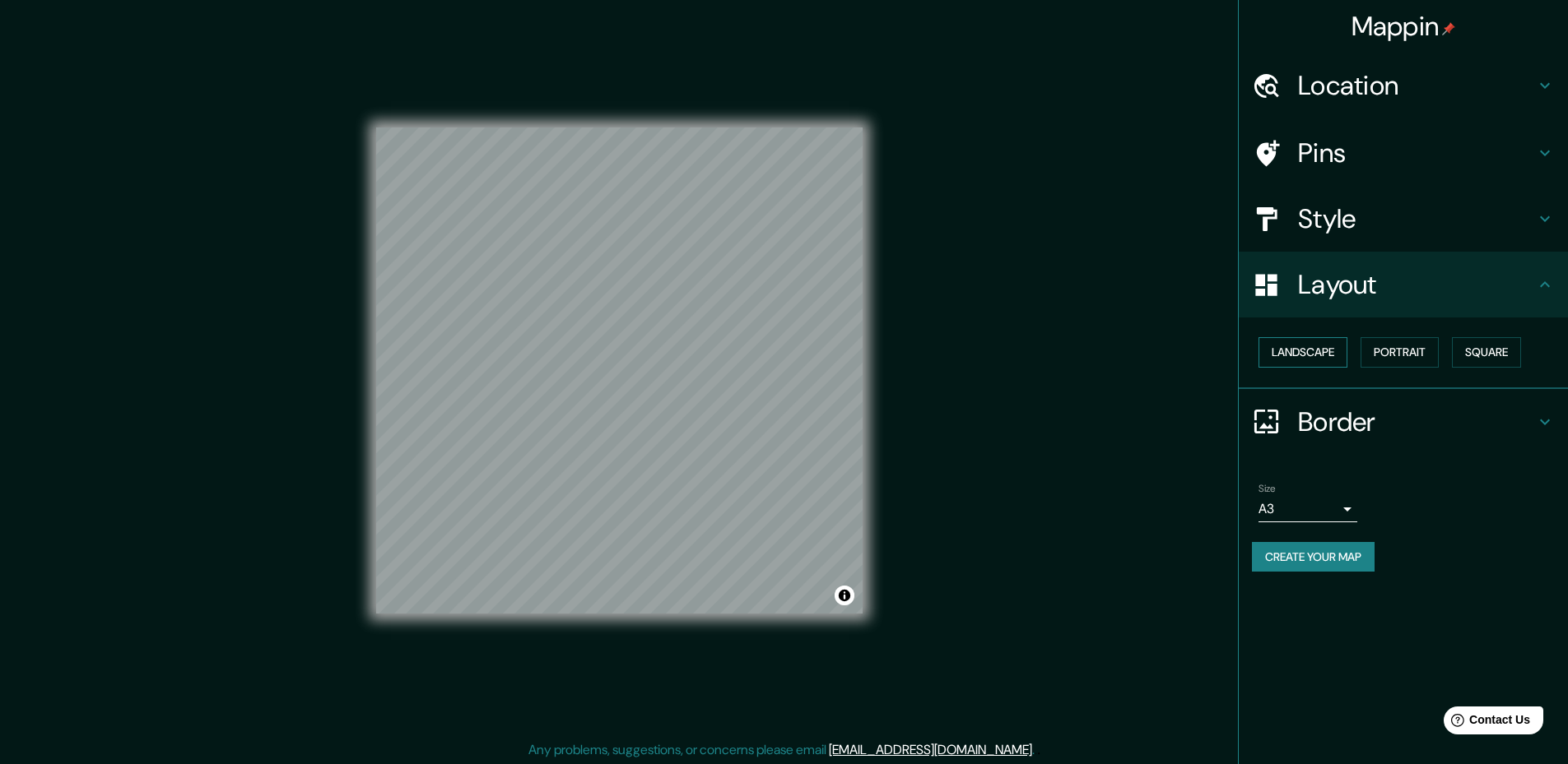
click at [1304, 357] on button "Landscape" at bounding box center [1303, 352] width 89 height 31
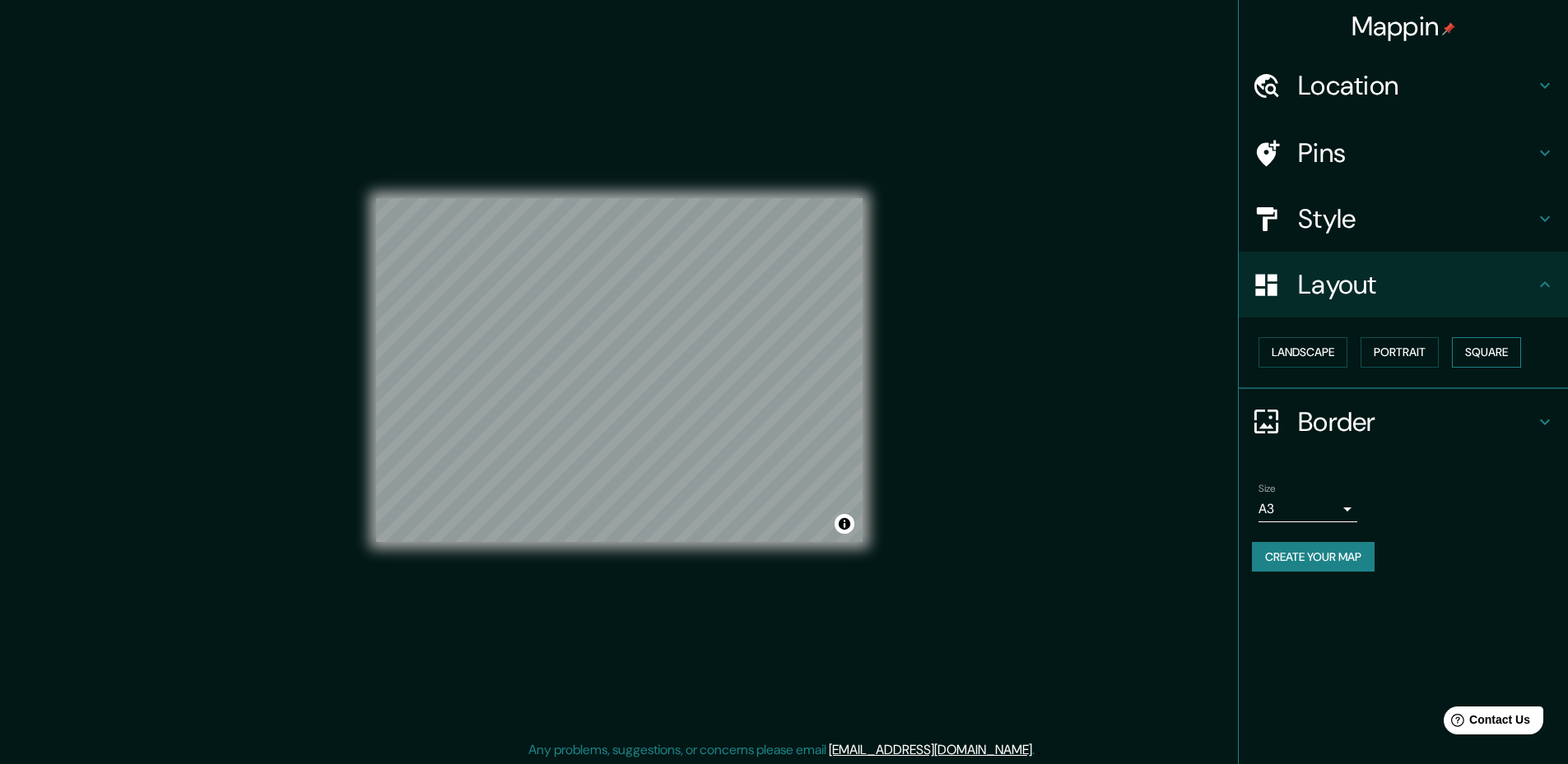
click at [1512, 352] on button "Square" at bounding box center [1486, 352] width 69 height 31
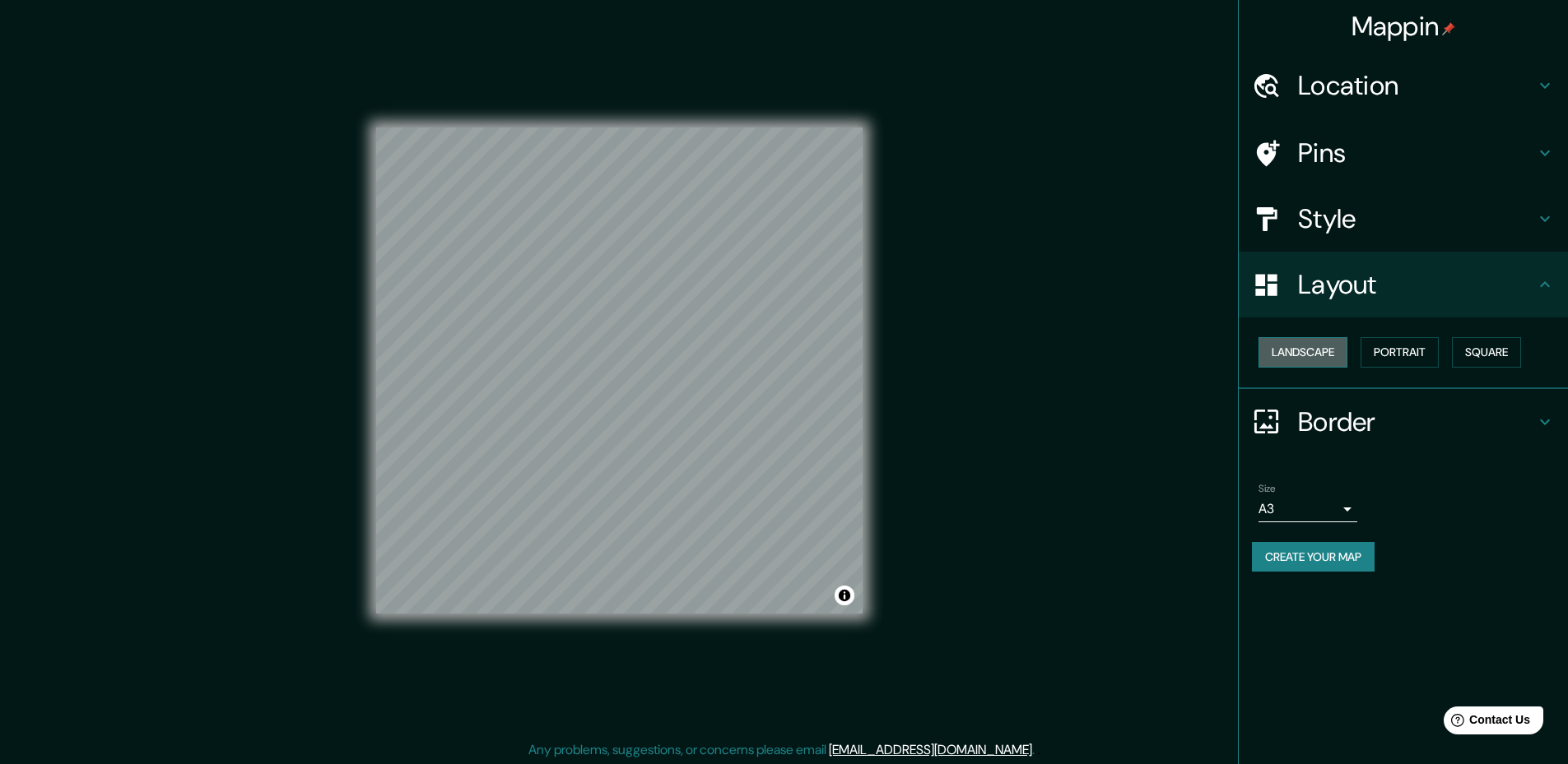
click at [1329, 350] on button "Landscape" at bounding box center [1303, 352] width 89 height 31
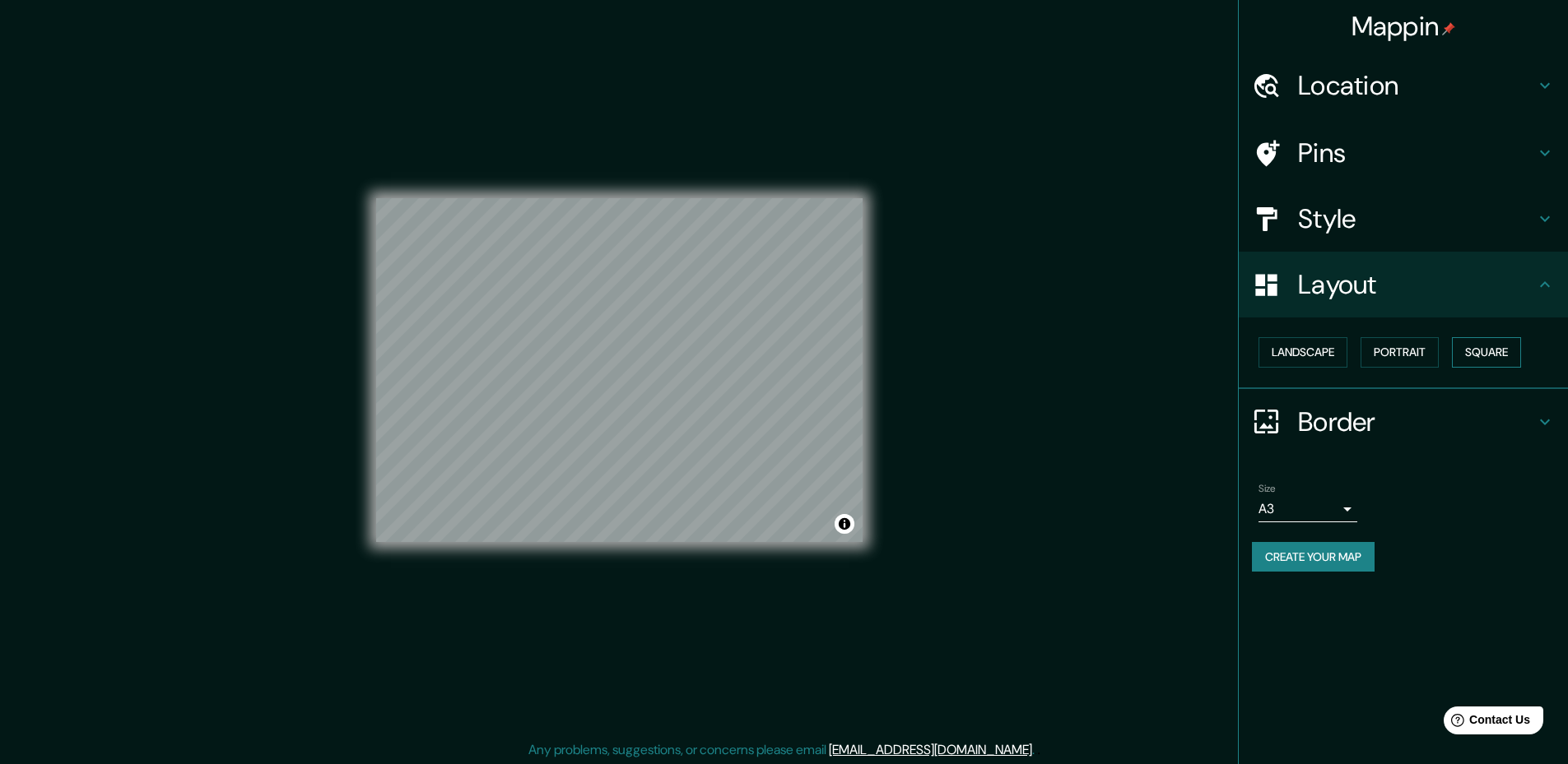
click at [1488, 357] on button "Square" at bounding box center [1486, 352] width 69 height 31
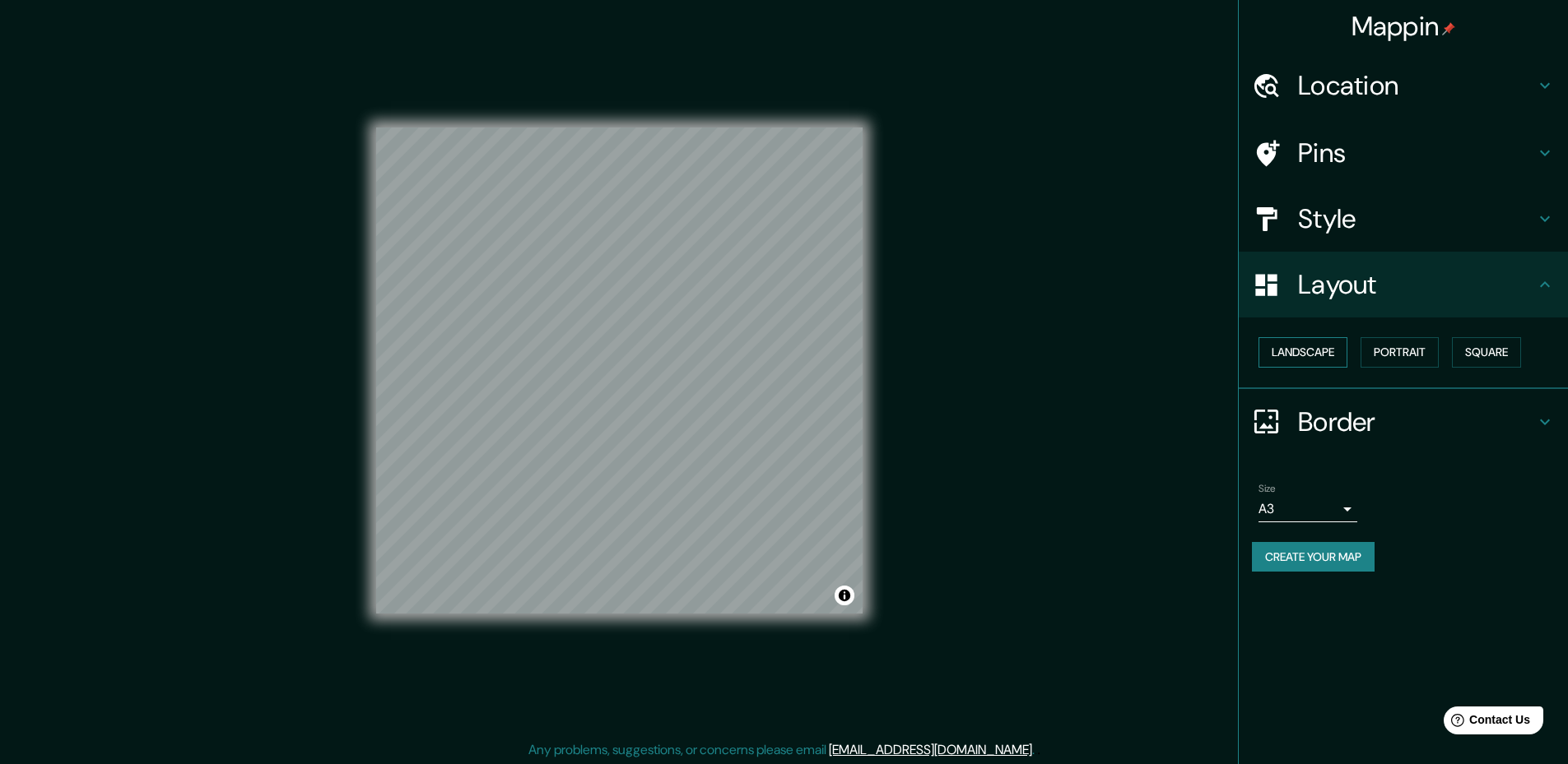
click at [1290, 352] on button "Landscape" at bounding box center [1303, 352] width 89 height 31
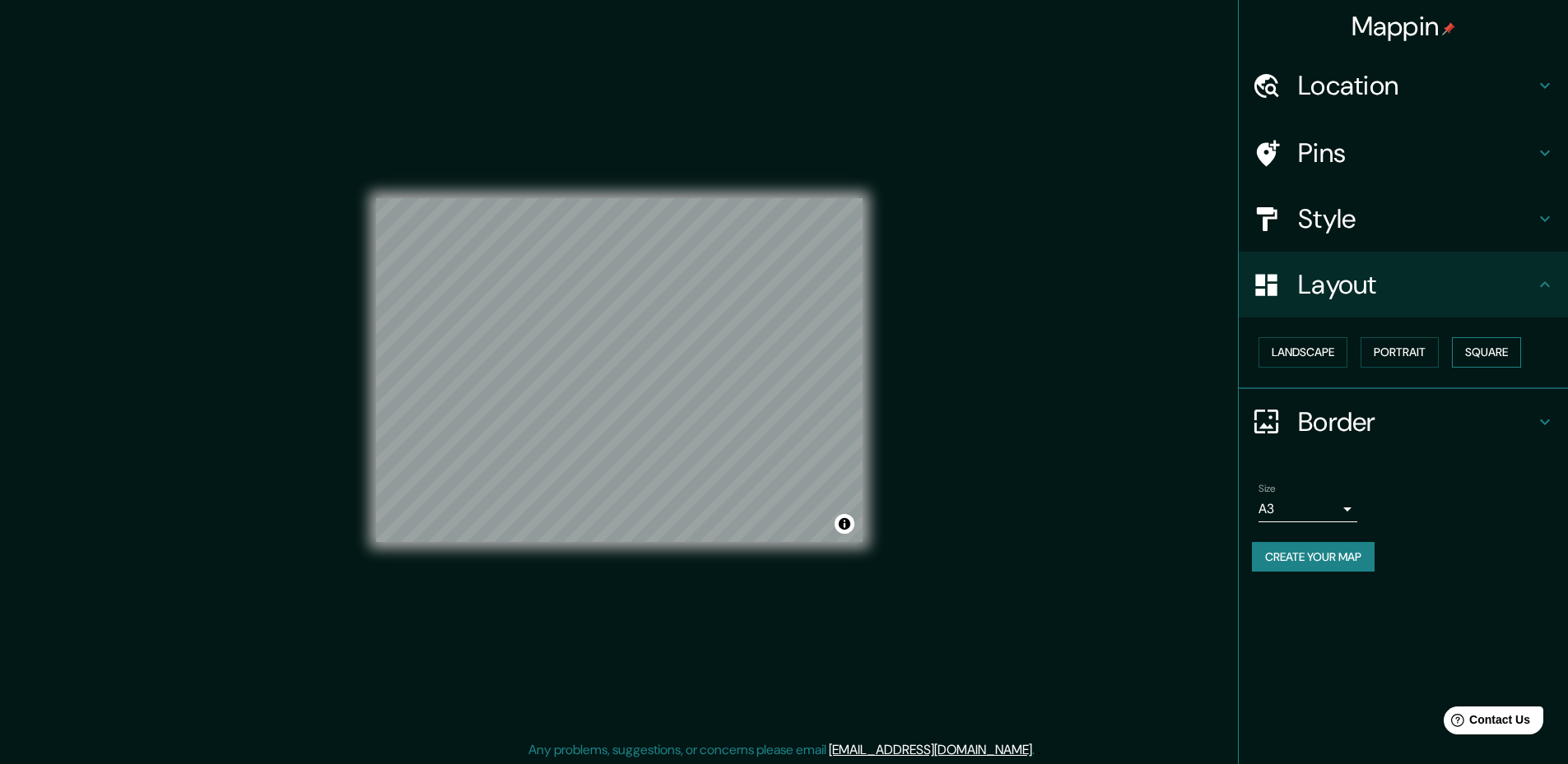
click at [1472, 352] on button "Square" at bounding box center [1486, 352] width 69 height 31
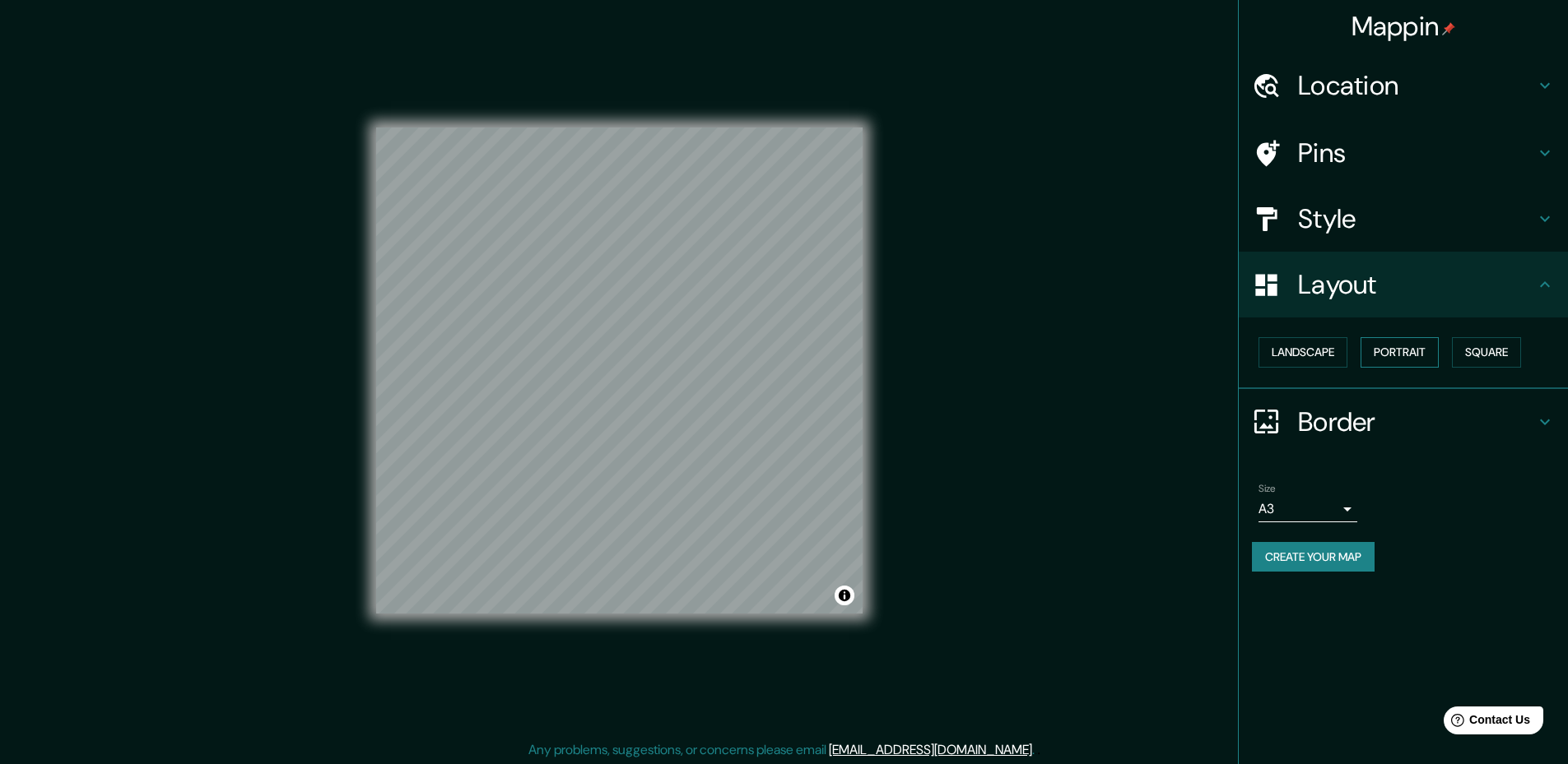
click at [1385, 351] on button "Portrait" at bounding box center [1400, 352] width 78 height 31
